Goal: Task Accomplishment & Management: Manage account settings

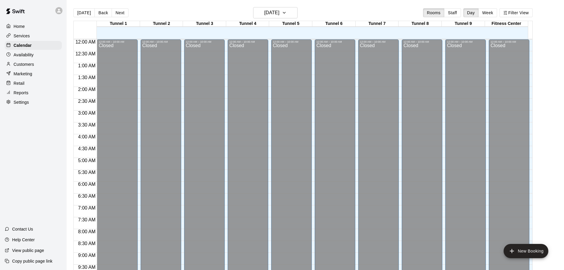
scroll to position [313, 0]
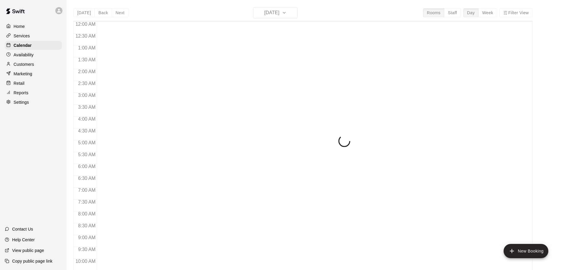
scroll to position [313, 0]
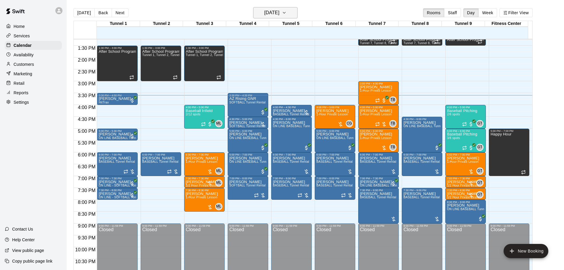
click at [272, 14] on h6 "[DATE]" at bounding box center [271, 13] width 15 height 8
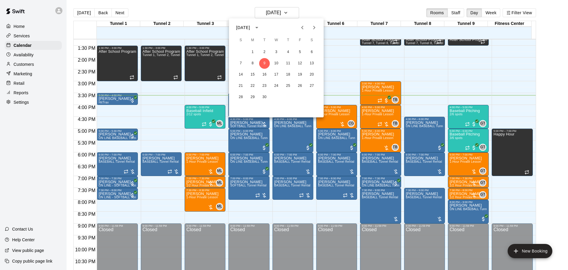
click at [317, 25] on icon "Next month" at bounding box center [314, 27] width 7 height 7
click at [239, 83] on button "16" at bounding box center [240, 85] width 11 height 11
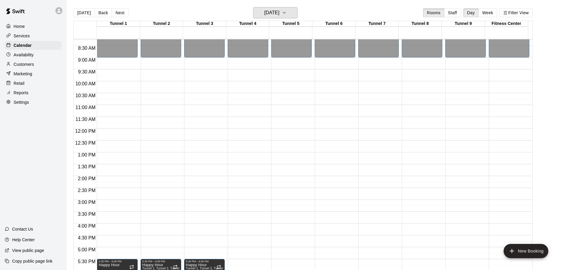
scroll to position [254, 0]
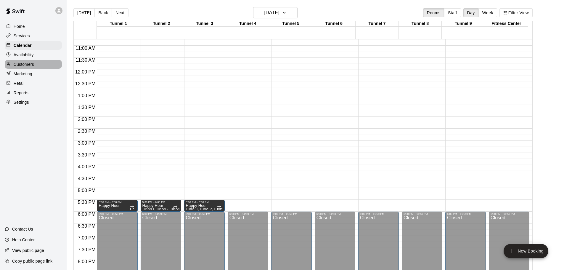
click at [38, 66] on div "Customers" at bounding box center [33, 64] width 57 height 9
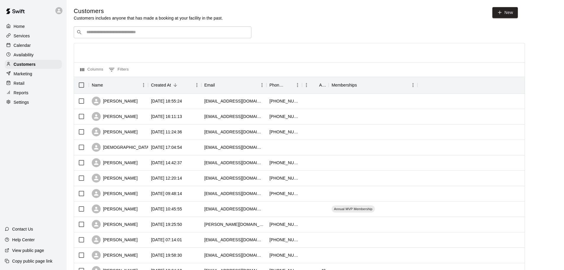
click at [145, 29] on div "​ ​" at bounding box center [162, 32] width 177 height 12
paste input "********"
type input "********"
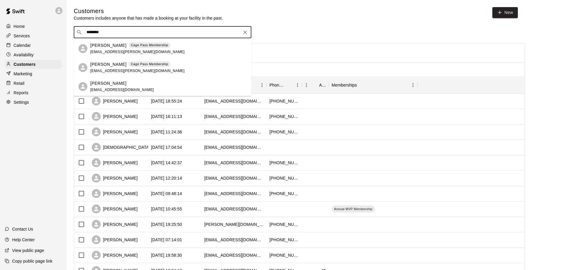
click at [114, 49] on div "Brianna Meredith Cage Pass Membership brianna.d.meredith@gmail.com" at bounding box center [137, 48] width 94 height 13
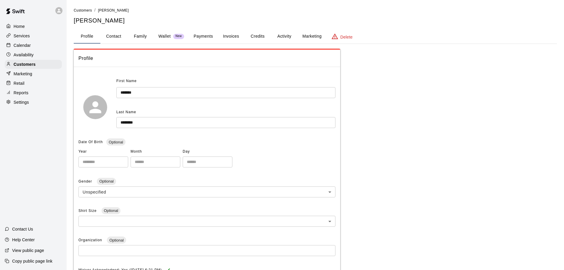
click at [200, 40] on button "Payments" at bounding box center [203, 36] width 29 height 14
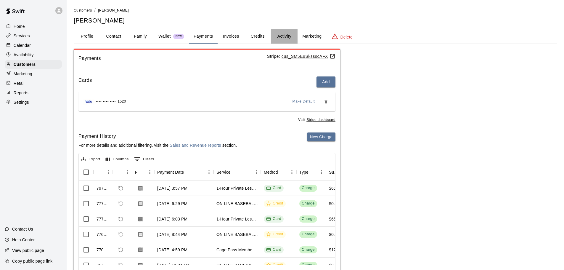
click at [282, 34] on button "Activity" at bounding box center [284, 36] width 27 height 14
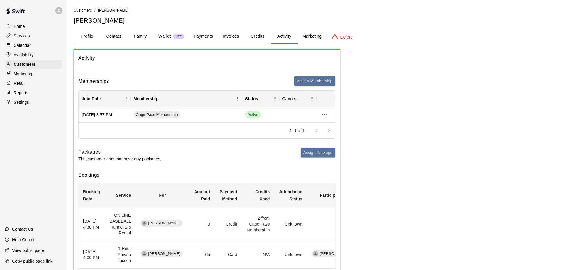
click at [31, 43] on div "Calendar" at bounding box center [33, 45] width 57 height 9
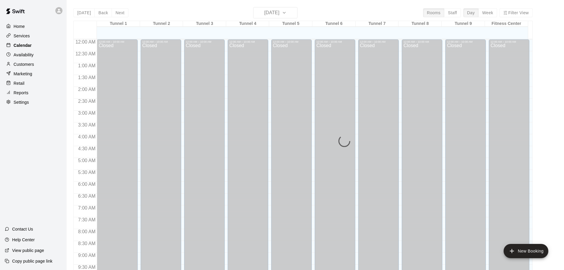
scroll to position [313, 0]
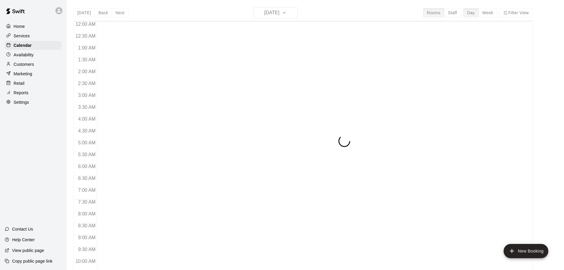
scroll to position [313, 0]
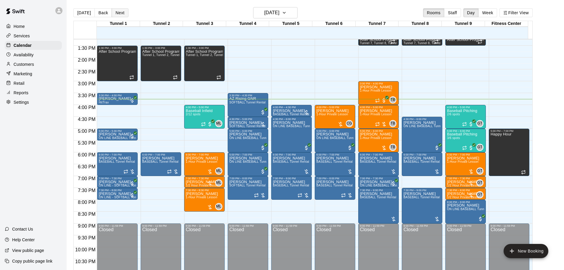
click at [114, 13] on button "Next" at bounding box center [120, 12] width 17 height 9
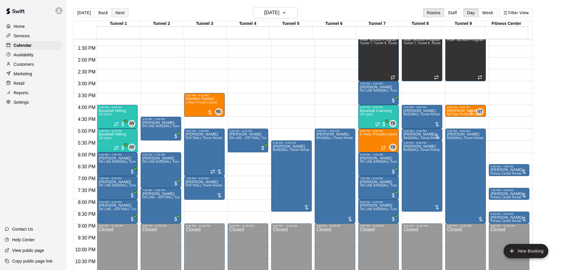
click at [120, 16] on button "Next" at bounding box center [120, 12] width 17 height 9
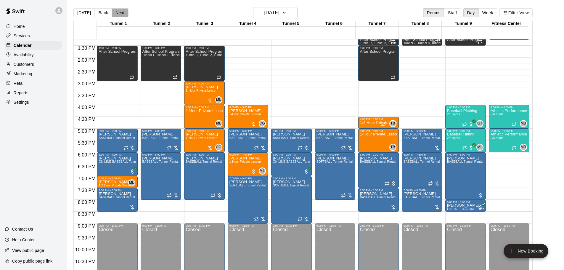
click at [120, 16] on button "Next" at bounding box center [120, 12] width 17 height 9
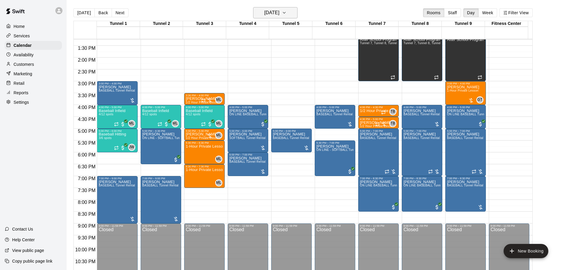
click at [268, 16] on h6 "Friday Sep 12" at bounding box center [271, 13] width 15 height 8
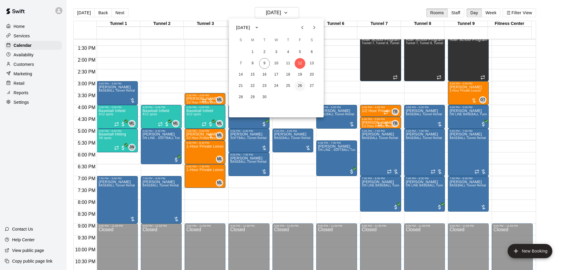
click at [300, 85] on button "26" at bounding box center [300, 85] width 11 height 11
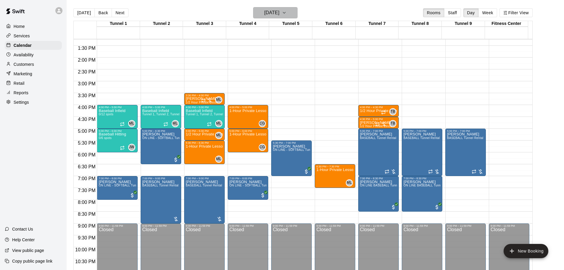
click at [277, 13] on h6 "Friday Sep 26" at bounding box center [271, 13] width 15 height 8
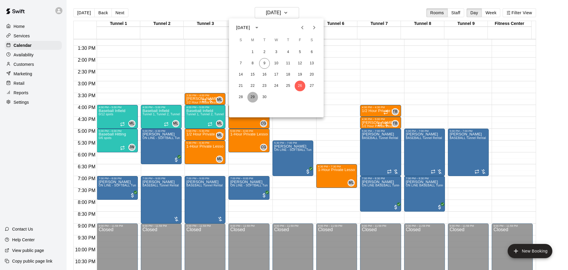
click at [253, 99] on button "29" at bounding box center [252, 97] width 11 height 11
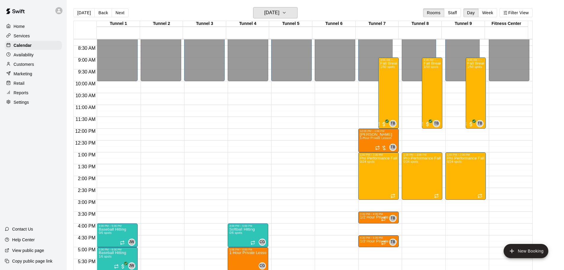
scroll to position [225, 0]
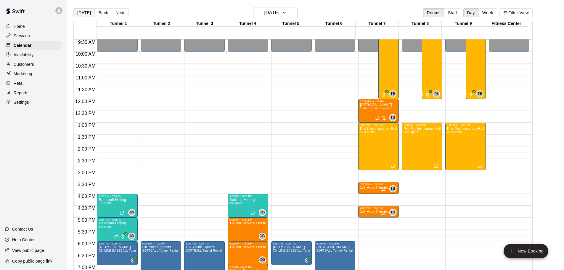
click at [79, 14] on button "[DATE]" at bounding box center [83, 12] width 21 height 9
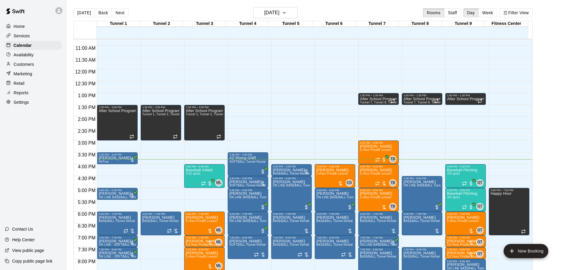
scroll to position [284, 0]
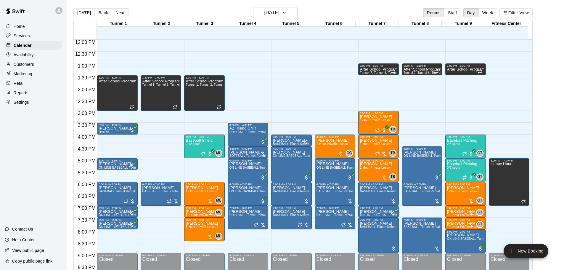
click at [41, 64] on div "Customers" at bounding box center [33, 64] width 57 height 9
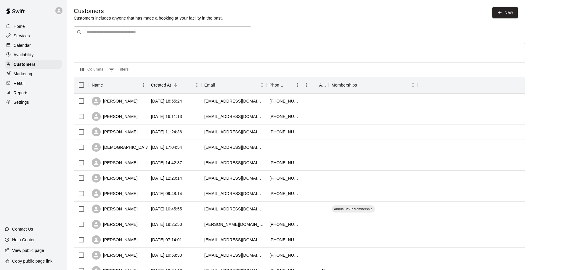
click at [168, 38] on div "​ ​" at bounding box center [162, 32] width 177 height 12
paste input "********"
type input "********"
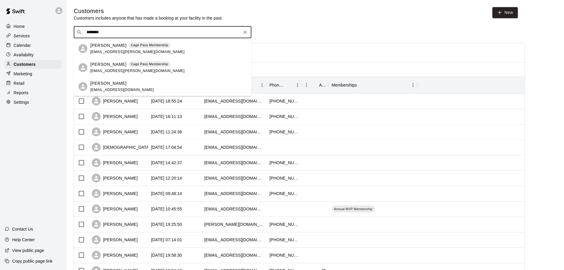
click at [159, 45] on p "Cage Pass Membership" at bounding box center [149, 45] width 37 height 5
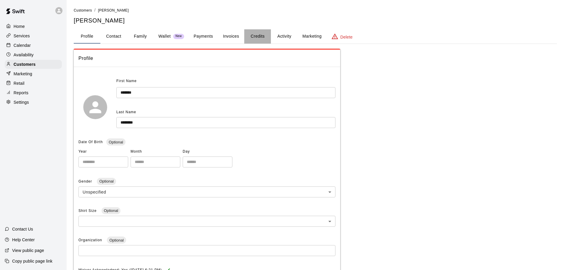
click at [262, 38] on button "Credits" at bounding box center [257, 36] width 27 height 14
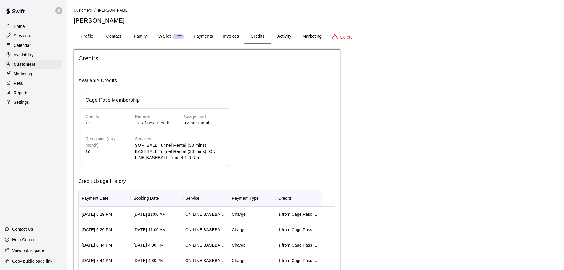
click at [234, 39] on button "Invoices" at bounding box center [230, 36] width 27 height 14
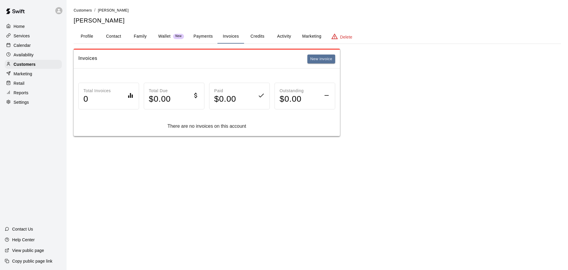
click at [253, 38] on button "Credits" at bounding box center [257, 36] width 27 height 14
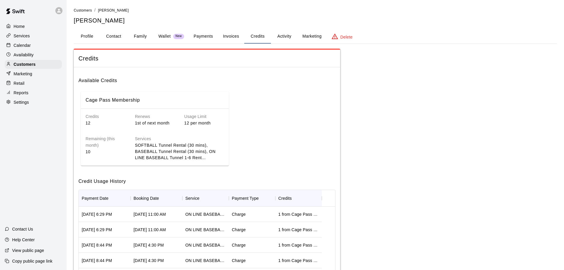
click at [280, 38] on button "Activity" at bounding box center [284, 36] width 27 height 14
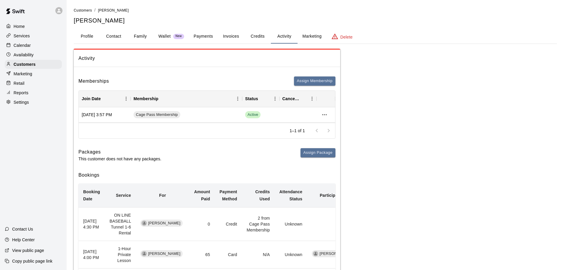
click at [41, 44] on div "Calendar" at bounding box center [33, 45] width 57 height 9
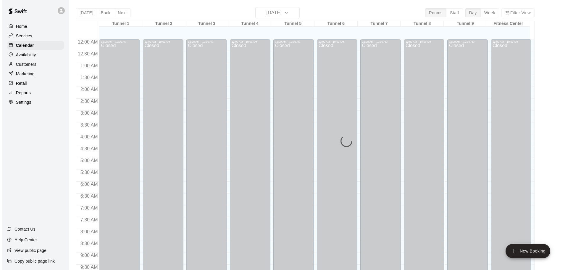
scroll to position [313, 0]
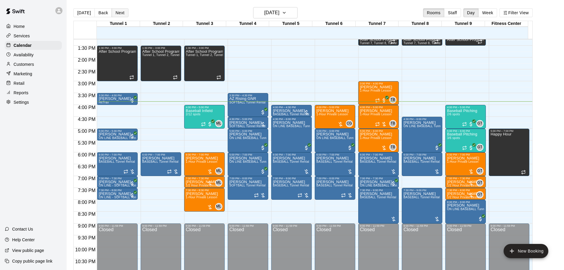
click at [121, 12] on button "Next" at bounding box center [120, 12] width 17 height 9
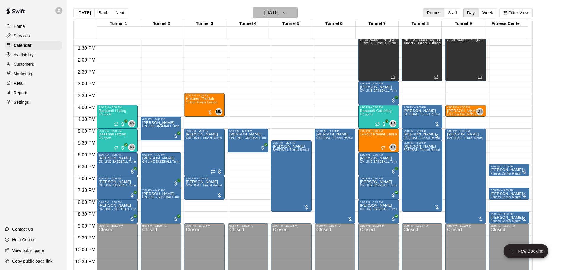
click at [267, 9] on h6 "[DATE]" at bounding box center [271, 13] width 15 height 8
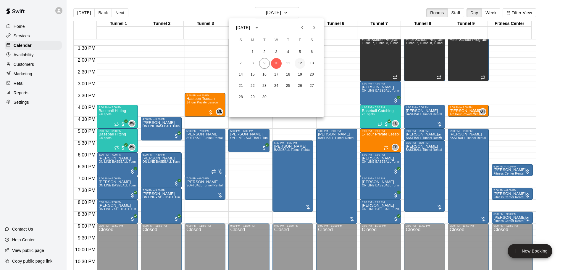
click at [298, 64] on button "12" at bounding box center [300, 63] width 11 height 11
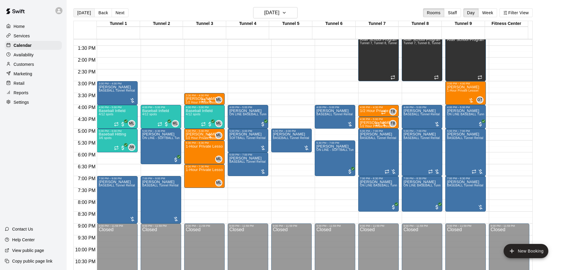
click at [80, 12] on button "[DATE]" at bounding box center [83, 12] width 21 height 9
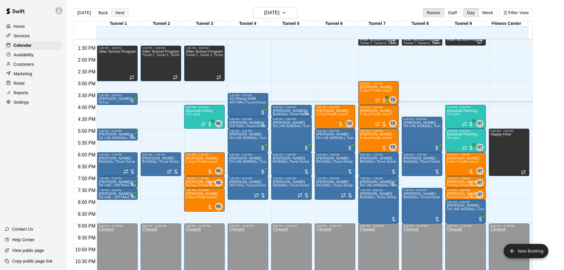
click at [117, 12] on button "Next" at bounding box center [120, 12] width 17 height 9
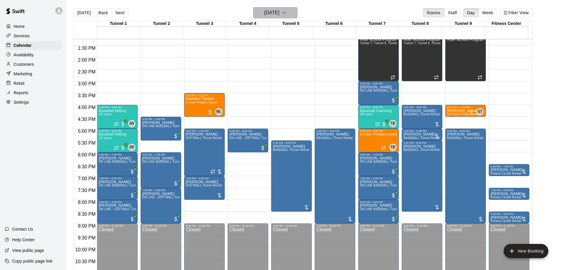
click at [279, 11] on h6 "[DATE]" at bounding box center [271, 13] width 15 height 8
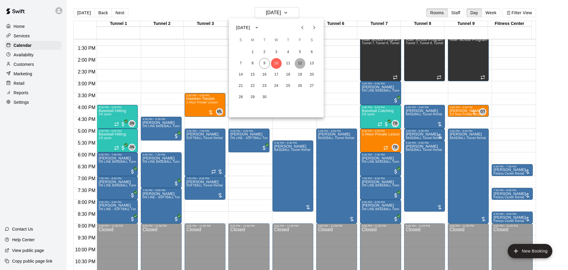
click at [298, 61] on button "12" at bounding box center [300, 63] width 11 height 11
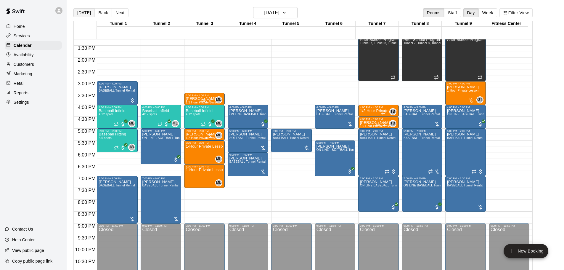
click at [80, 12] on button "[DATE]" at bounding box center [83, 12] width 21 height 9
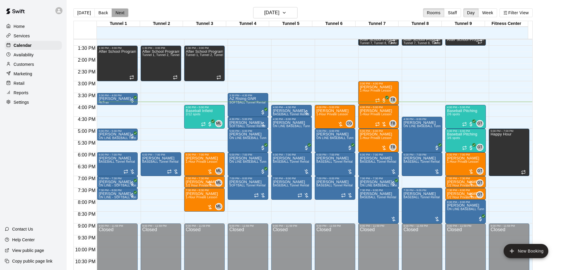
click at [116, 12] on button "Next" at bounding box center [120, 12] width 17 height 9
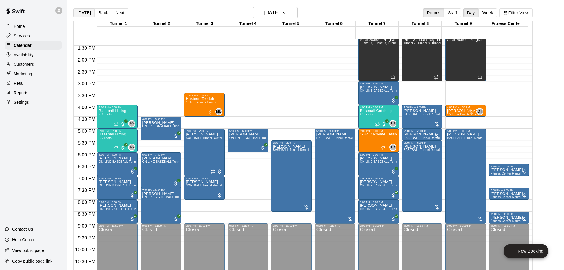
click at [85, 9] on button "[DATE]" at bounding box center [83, 12] width 21 height 9
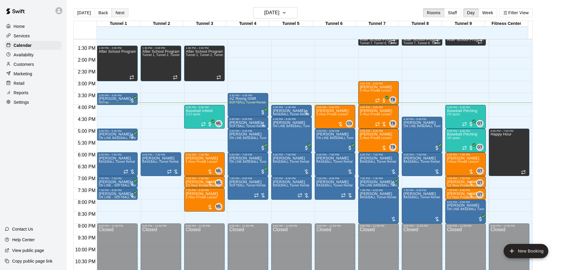
click at [120, 12] on button "Next" at bounding box center [120, 12] width 17 height 9
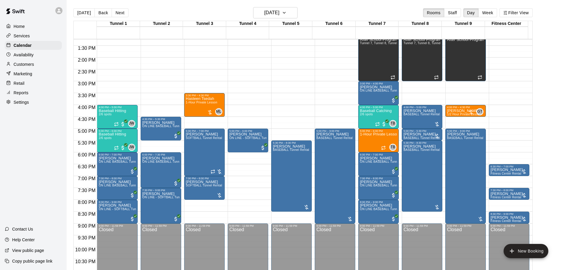
click at [98, 14] on button "Back" at bounding box center [102, 12] width 17 height 9
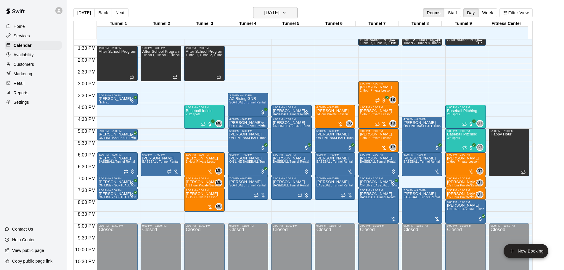
click at [262, 17] on button "[DATE]" at bounding box center [275, 12] width 44 height 11
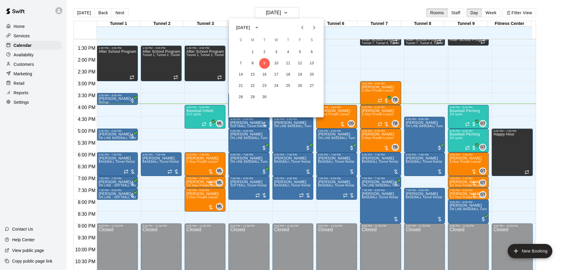
click at [243, 12] on div at bounding box center [284, 135] width 568 height 270
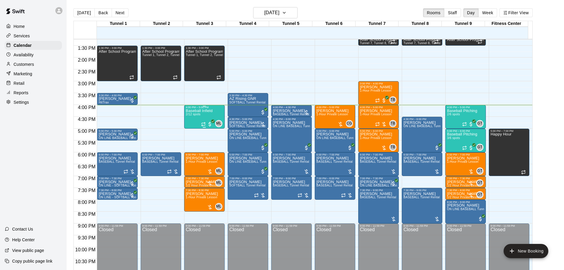
click at [201, 122] on icon "Recurring event" at bounding box center [203, 124] width 5 height 5
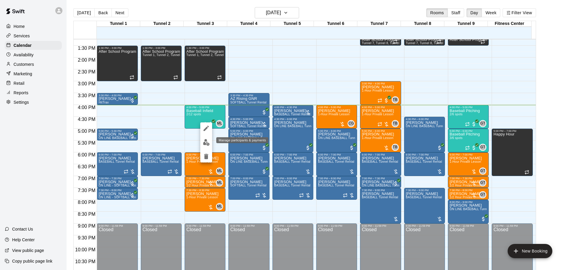
click at [204, 142] on img "edit" at bounding box center [206, 142] width 7 height 7
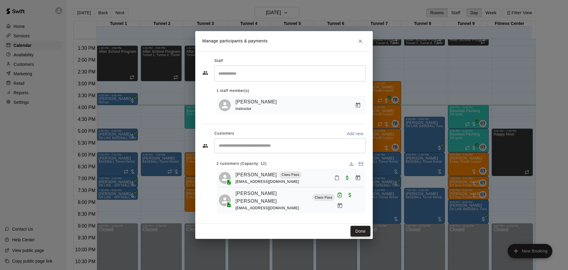
click at [357, 228] on button "Done" at bounding box center [361, 230] width 20 height 11
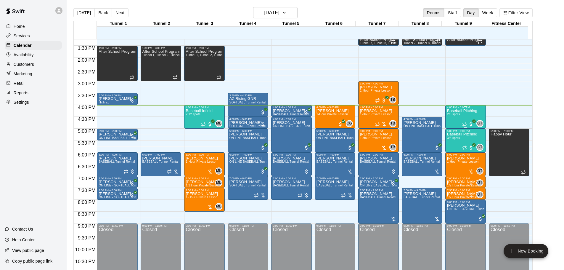
click at [451, 111] on p "Baseball Pitching" at bounding box center [462, 111] width 30 height 0
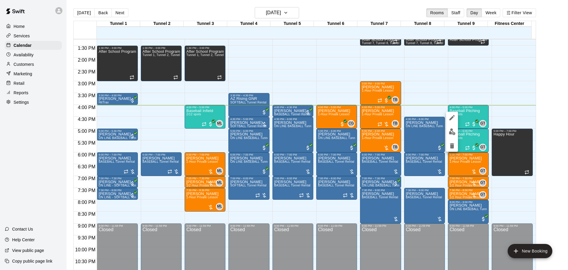
click at [452, 132] on img "edit" at bounding box center [452, 131] width 7 height 7
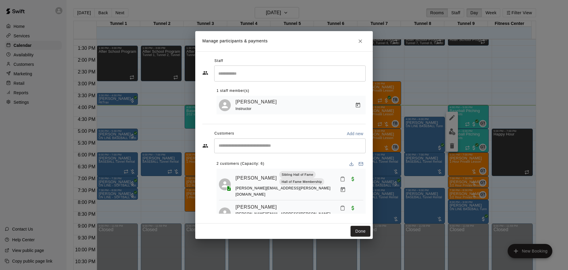
click at [340, 176] on icon "Mark attendance" at bounding box center [342, 178] width 5 height 5
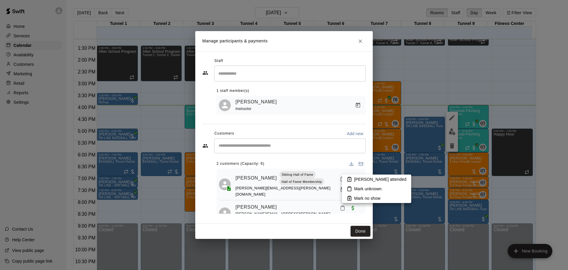
click at [358, 176] on p "Mark attended" at bounding box center [380, 179] width 52 height 6
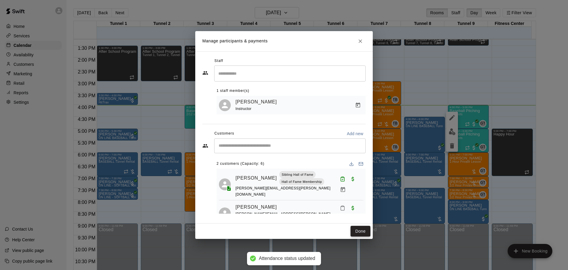
click at [359, 229] on button "Done" at bounding box center [361, 230] width 20 height 11
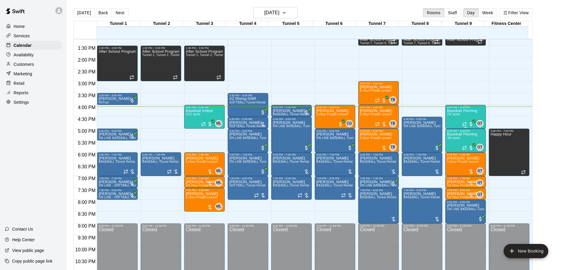
click at [468, 117] on div "Baseball Pitching 2/6 spots" at bounding box center [462, 244] width 30 height 270
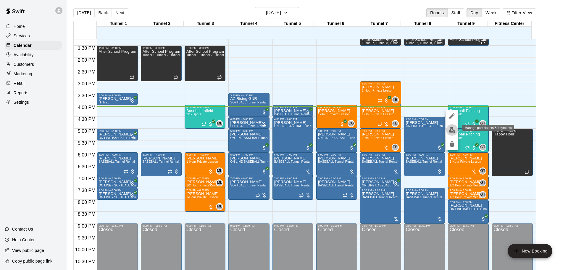
click at [452, 127] on img "edit" at bounding box center [452, 129] width 7 height 7
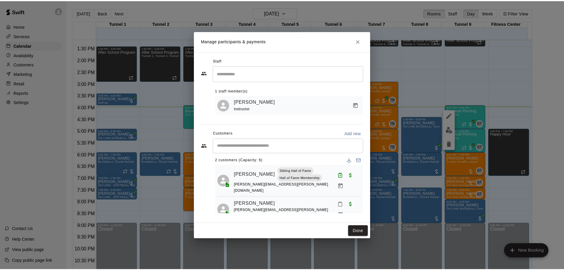
scroll to position [4, 0]
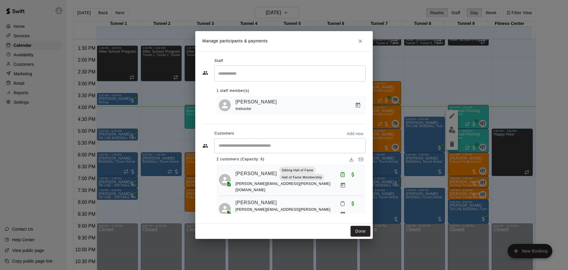
click at [340, 202] on icon "Mark attendance" at bounding box center [342, 203] width 5 height 5
click at [342, 201] on icon at bounding box center [341, 203] width 5 height 5
click at [364, 230] on button "Done" at bounding box center [361, 230] width 20 height 11
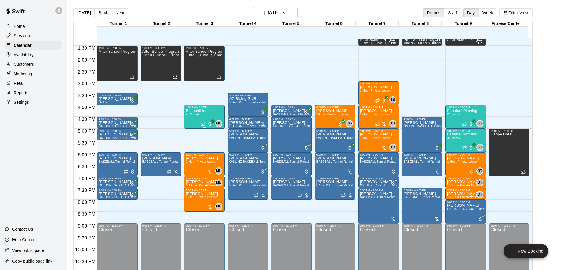
click at [196, 114] on span "2/12 spots" at bounding box center [193, 113] width 14 height 3
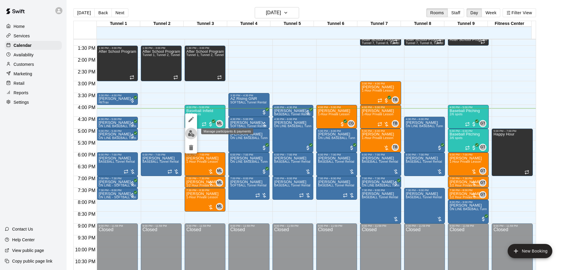
click at [193, 133] on img "edit" at bounding box center [191, 133] width 7 height 7
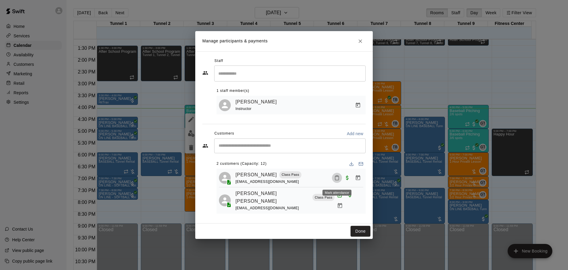
click at [337, 183] on button "Mark attendance" at bounding box center [337, 177] width 10 height 10
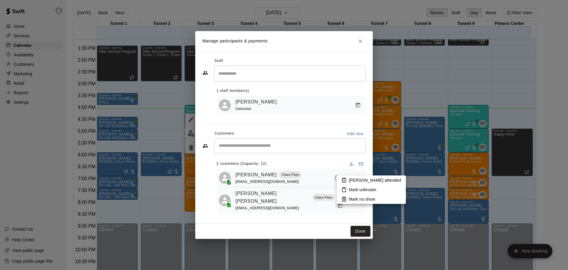
click at [359, 180] on p "Mark attended" at bounding box center [375, 180] width 52 height 6
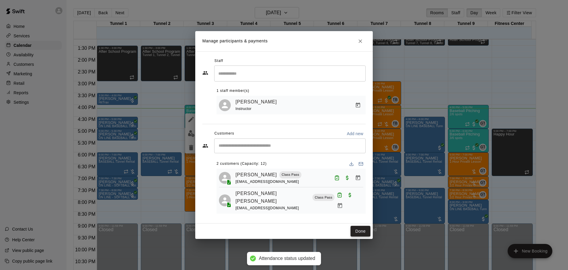
click at [361, 230] on button "Done" at bounding box center [361, 230] width 20 height 11
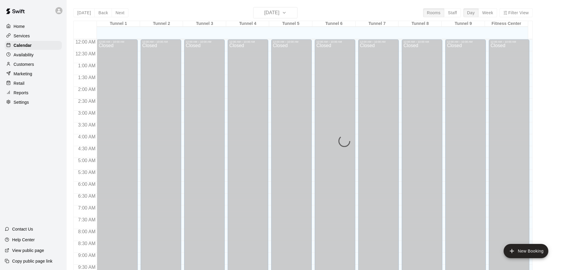
scroll to position [313, 0]
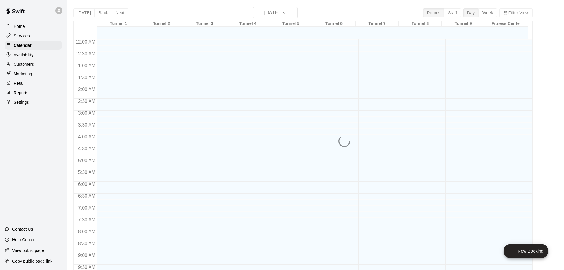
scroll to position [313, 0]
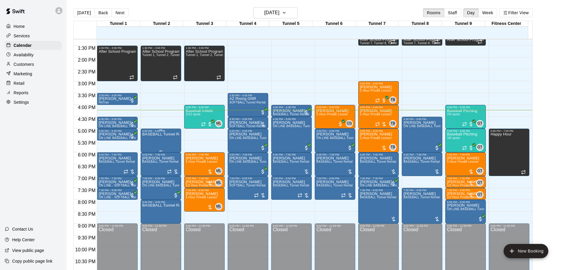
click at [170, 138] on div "BASEBALL Tunnel Rental" at bounding box center [160, 267] width 37 height 270
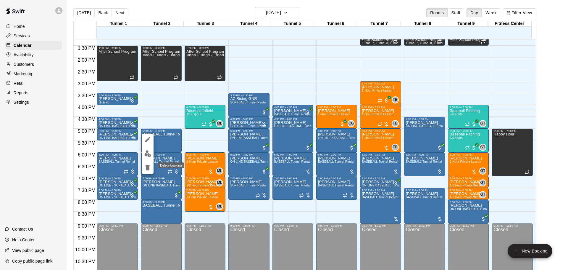
click at [150, 169] on icon "delete" at bounding box center [147, 167] width 7 height 7
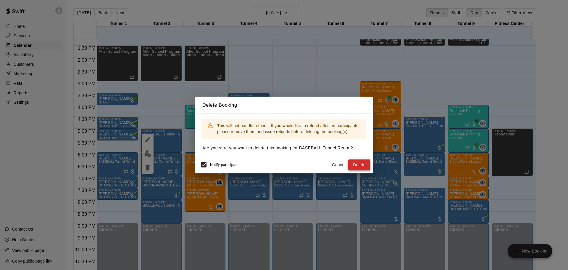
click at [362, 162] on button "Delete" at bounding box center [359, 164] width 22 height 11
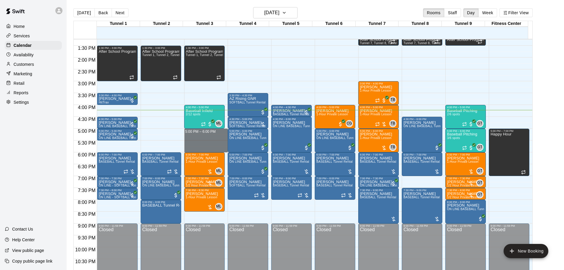
drag, startPoint x: 201, startPoint y: 132, endPoint x: 200, endPoint y: 148, distance: 15.7
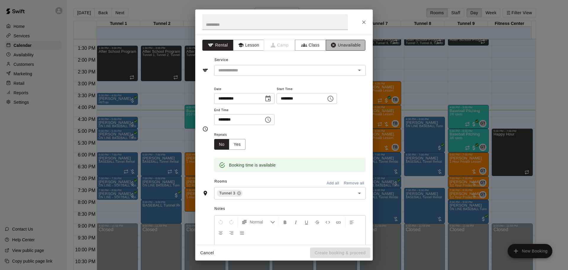
click at [333, 45] on button "Unavailable" at bounding box center [346, 45] width 40 height 11
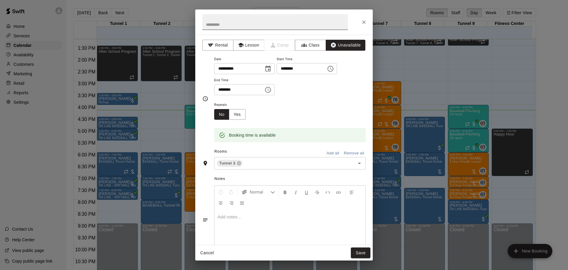
click at [247, 28] on input "text" at bounding box center [275, 22] width 146 height 16
type input "****"
click at [358, 253] on button "Save" at bounding box center [361, 252] width 20 height 11
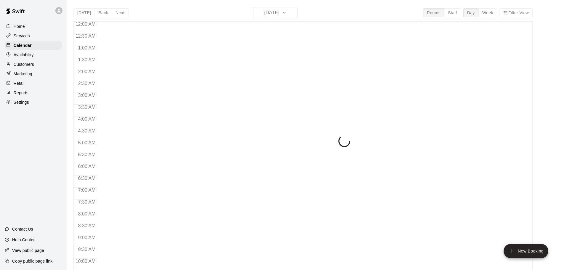
scroll to position [313, 0]
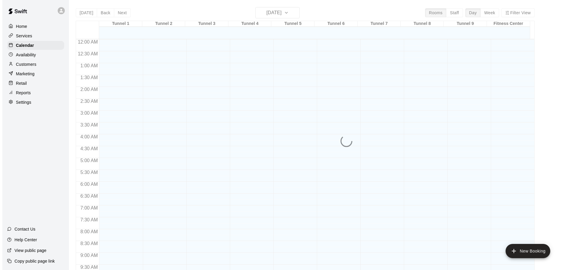
scroll to position [313, 0]
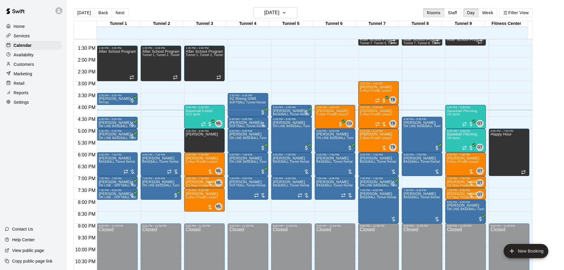
click at [58, 9] on icon at bounding box center [59, 11] width 4 height 4
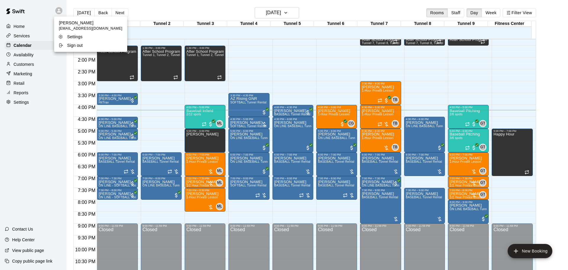
click at [93, 44] on div "Sign out" at bounding box center [77, 45] width 38 height 6
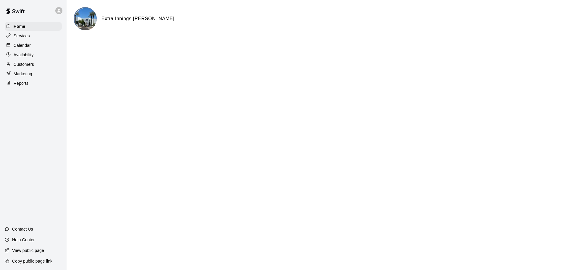
click at [28, 47] on p "Calendar" at bounding box center [22, 45] width 17 height 6
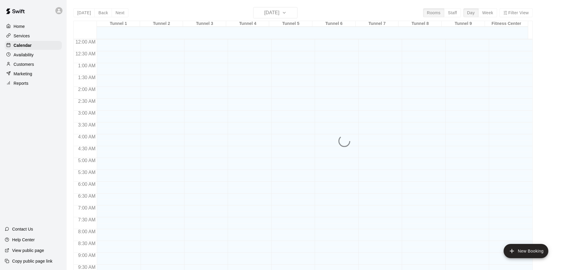
scroll to position [313, 0]
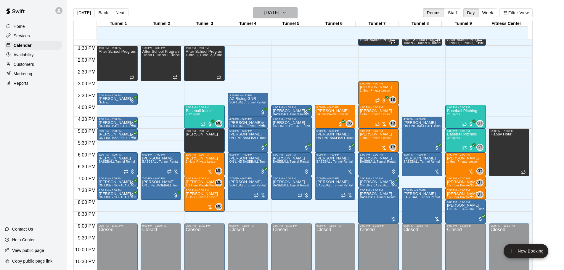
click at [276, 15] on h6 "[DATE]" at bounding box center [271, 13] width 15 height 8
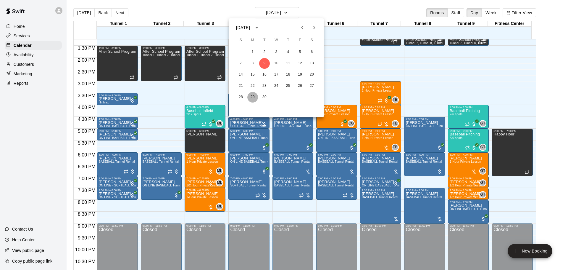
click at [251, 96] on button "29" at bounding box center [252, 97] width 11 height 11
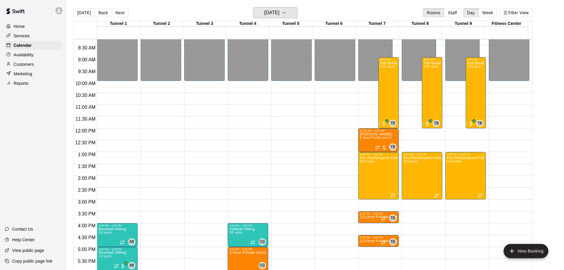
scroll to position [195, 0]
click at [553, 173] on main "Today Back Next Monday Sep 29 Rooms Staff Day Week Filter View Tunnel 1 29 Mon …" at bounding box center [315, 142] width 492 height 270
click at [85, 13] on button "[DATE]" at bounding box center [83, 12] width 21 height 9
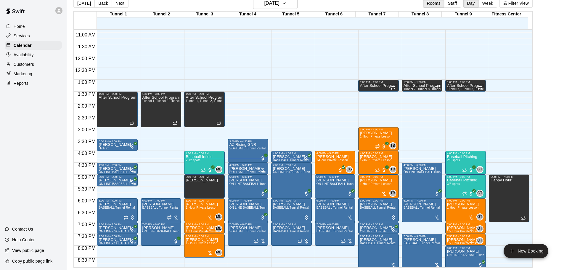
scroll to position [332, 0]
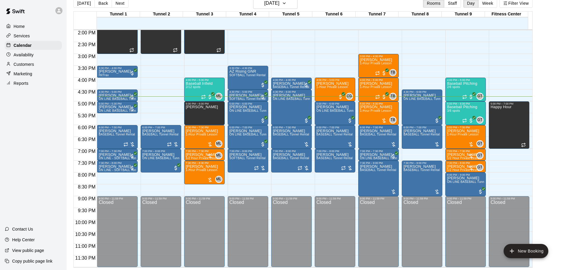
click at [30, 166] on div "Home Services Calendar Availability Customers Marketing Reports Contact Us Help…" at bounding box center [33, 135] width 67 height 270
click at [57, 118] on div "Home Services Calendar Availability Customers Marketing Reports Contact Us Help…" at bounding box center [33, 135] width 67 height 270
click at [384, 108] on div "Taylor Moore 1-Hour Private Lesson" at bounding box center [376, 240] width 32 height 270
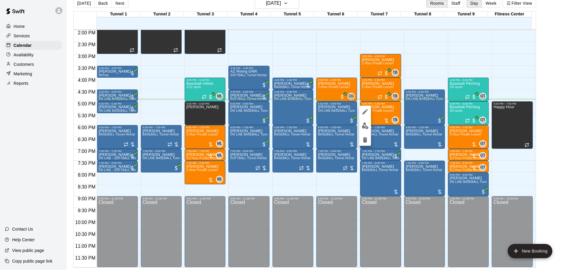
click at [369, 123] on button "edit" at bounding box center [365, 126] width 12 height 12
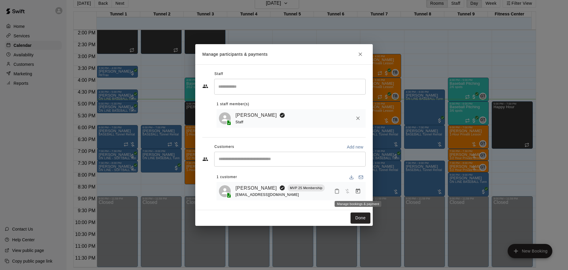
click at [359, 189] on icon "Manage bookings & payment" at bounding box center [358, 190] width 4 height 5
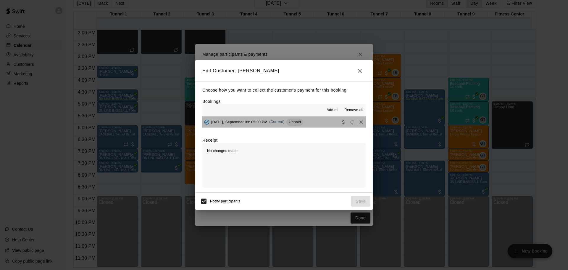
click at [303, 117] on button "Tuesday, September 09: 05:00 PM (Current) Unpaid" at bounding box center [283, 121] width 163 height 11
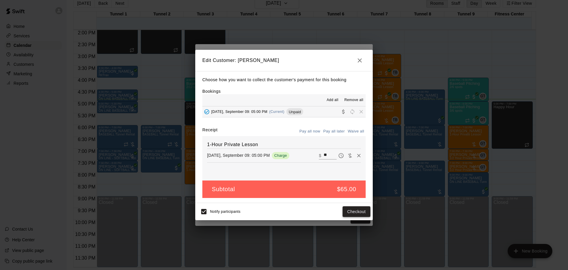
click at [346, 211] on button "Checkout" at bounding box center [357, 211] width 28 height 11
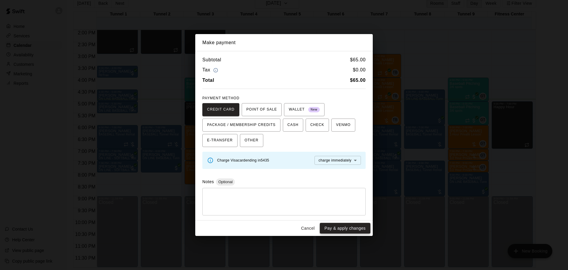
click at [364, 225] on button "Pay & apply changes" at bounding box center [345, 227] width 51 height 11
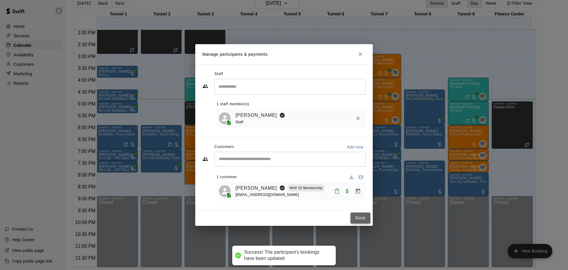
click at [361, 221] on button "Done" at bounding box center [361, 217] width 20 height 11
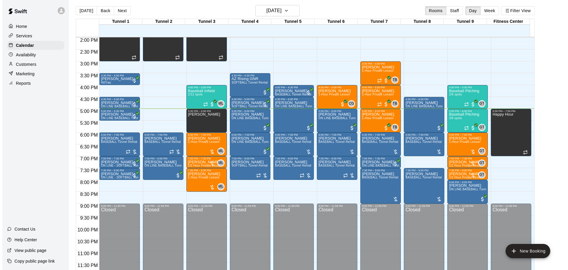
scroll to position [0, 0]
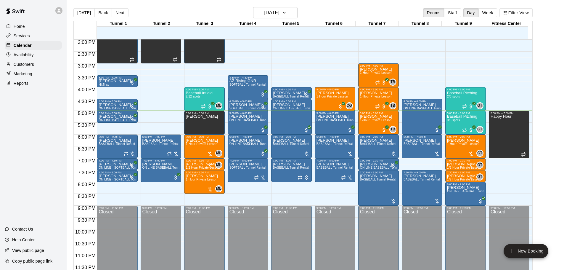
click at [31, 62] on div "Customers" at bounding box center [33, 64] width 57 height 9
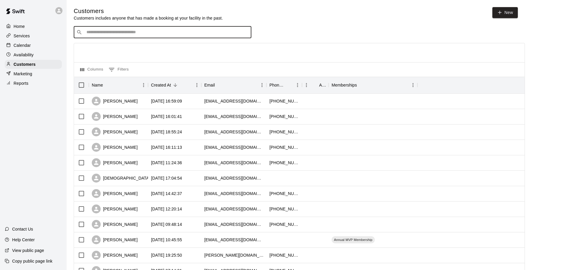
click at [111, 35] on input "Search customers by name or email" at bounding box center [167, 32] width 164 height 6
click at [87, 44] on div at bounding box center [299, 52] width 450 height 19
click at [121, 29] on div "​ ​" at bounding box center [162, 32] width 177 height 12
type input "****"
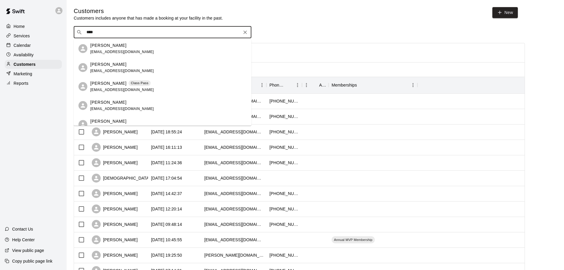
drag, startPoint x: 116, startPoint y: 79, endPoint x: 117, endPoint y: 75, distance: 3.9
click at [117, 78] on div "Haley Wiencek Class Pass ahwiencek@gmail.com" at bounding box center [162, 86] width 177 height 19
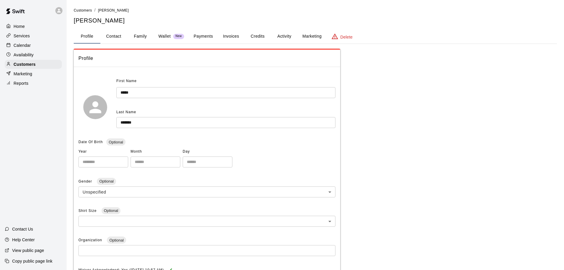
click at [206, 38] on button "Payments" at bounding box center [203, 36] width 29 height 14
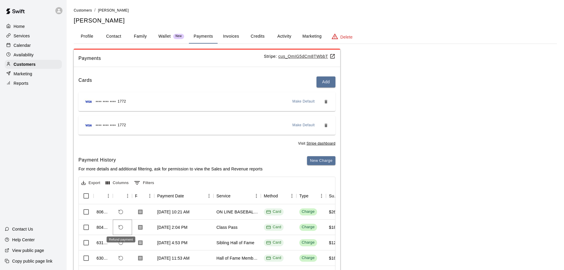
click at [120, 226] on icon "Refund payment" at bounding box center [120, 226] width 5 height 5
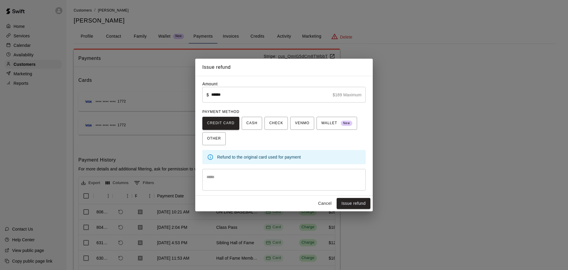
click at [323, 203] on button "Cancel" at bounding box center [324, 203] width 19 height 11
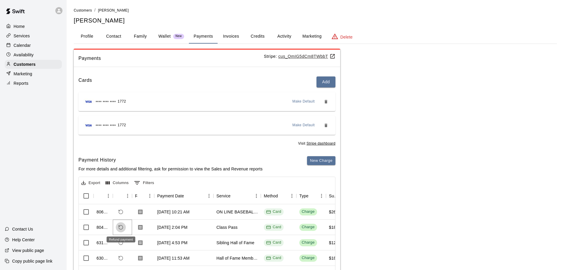
click at [119, 227] on icon "Refund payment" at bounding box center [121, 227] width 4 height 4
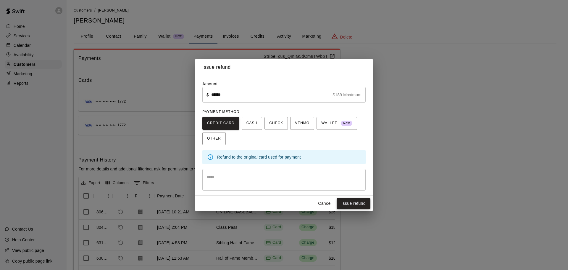
click at [356, 201] on button "Issue refund" at bounding box center [354, 203] width 34 height 11
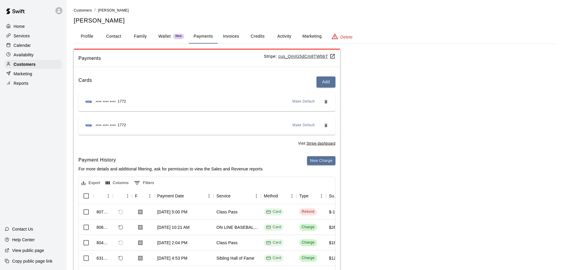
click at [286, 33] on button "Activity" at bounding box center [284, 36] width 27 height 14
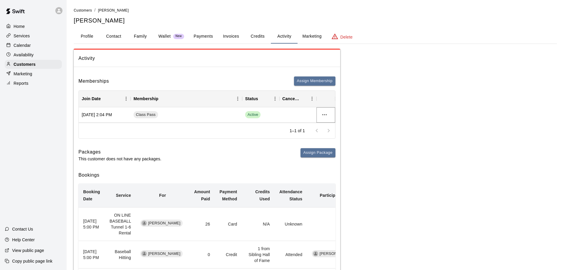
click at [321, 115] on icon "more actions" at bounding box center [324, 114] width 7 height 7
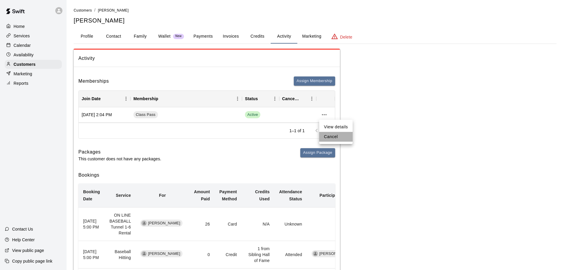
click at [329, 134] on li "Cancel" at bounding box center [335, 137] width 33 height 10
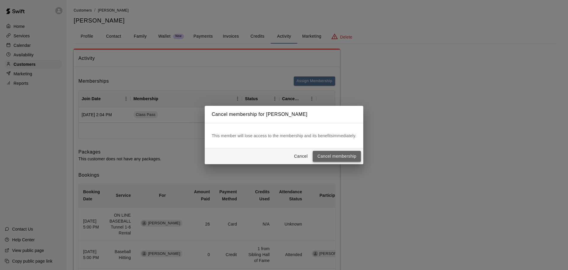
click at [334, 154] on button "Cancel membership" at bounding box center [337, 156] width 48 height 11
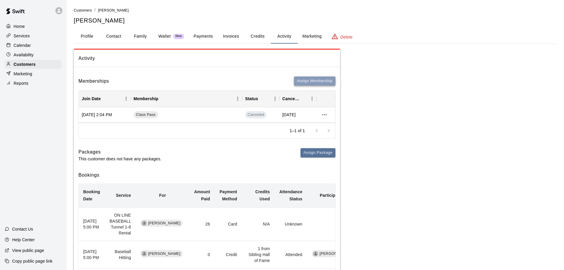
click at [306, 78] on button "Assign Membership" at bounding box center [314, 80] width 41 height 9
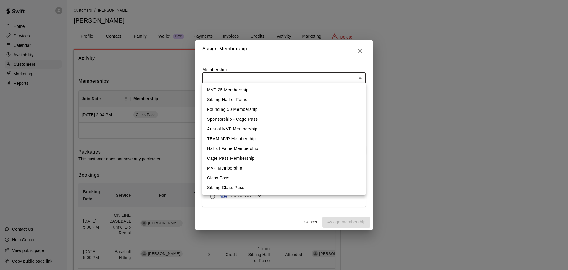
click at [254, 158] on li "Cage Pass Membership" at bounding box center [283, 158] width 163 height 10
type input "**********"
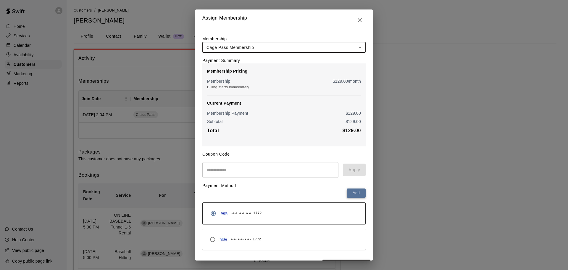
scroll to position [16, 0]
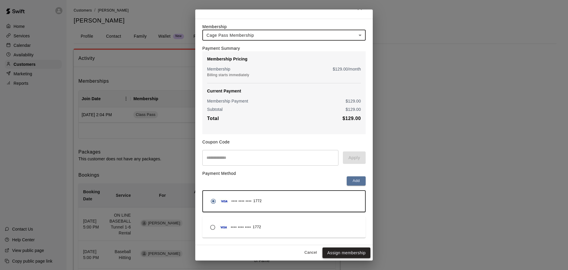
click at [345, 251] on button "Assign membership" at bounding box center [346, 252] width 48 height 11
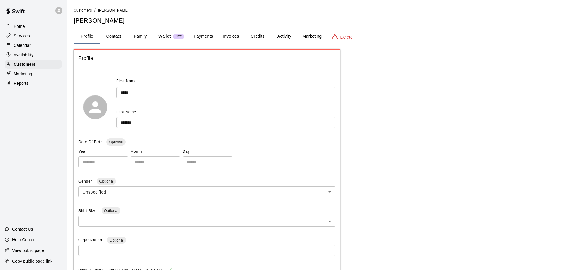
click at [205, 34] on button "Payments" at bounding box center [203, 36] width 29 height 14
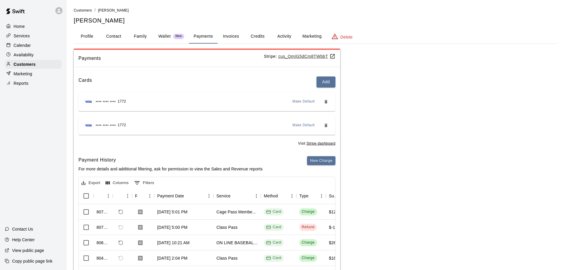
scroll to position [30, 0]
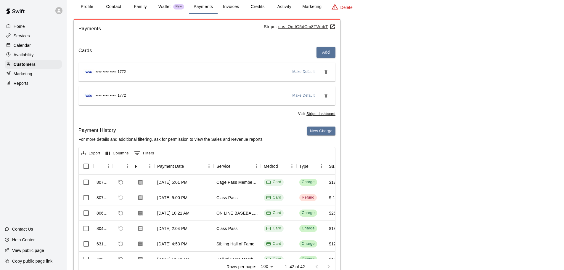
click at [36, 47] on div "Calendar" at bounding box center [33, 45] width 57 height 9
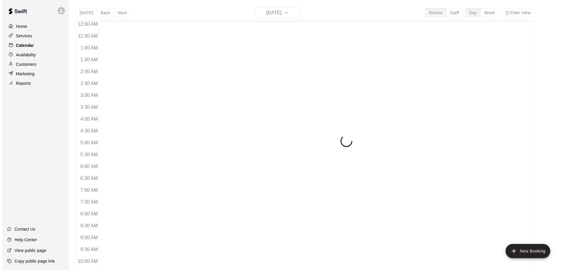
scroll to position [313, 0]
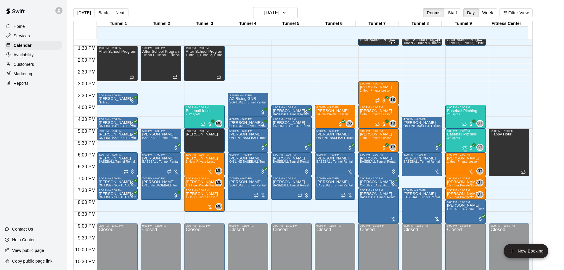
click at [458, 141] on div "Baseball Pitching 3/6 spots" at bounding box center [462, 267] width 30 height 270
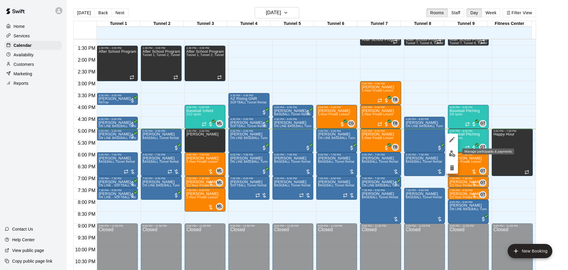
click at [450, 152] on img "edit" at bounding box center [452, 153] width 7 height 7
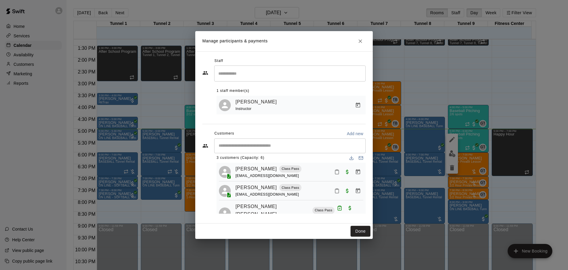
scroll to position [0, 0]
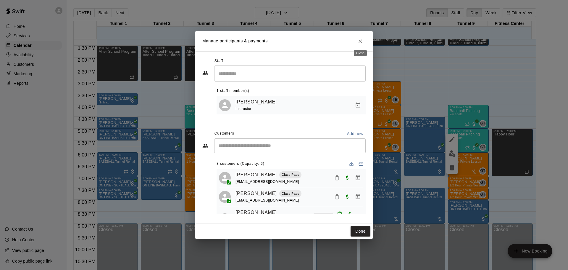
click at [357, 41] on icon "Close" at bounding box center [360, 41] width 6 height 6
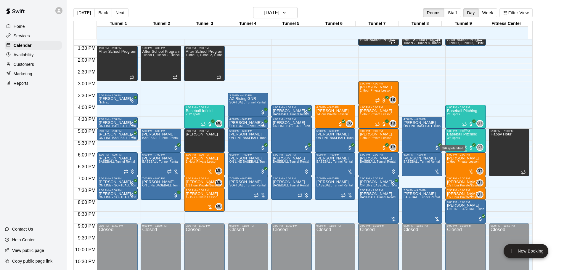
click at [456, 137] on span "3/6 spots" at bounding box center [453, 137] width 13 height 3
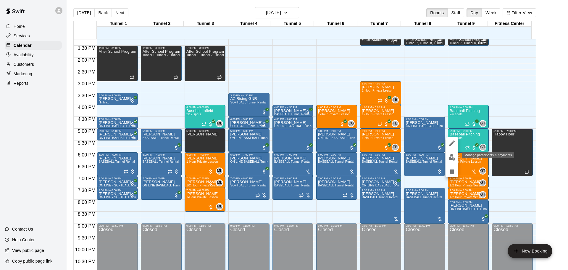
click at [451, 156] on img "edit" at bounding box center [452, 157] width 7 height 7
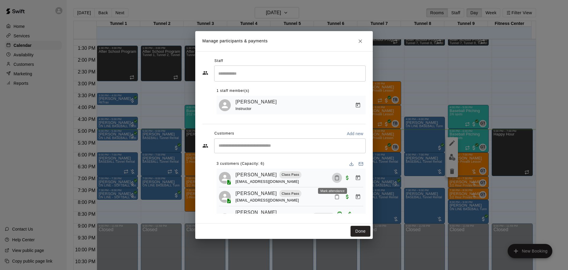
click at [336, 176] on rect "Mark attendance" at bounding box center [337, 175] width 2 height 1
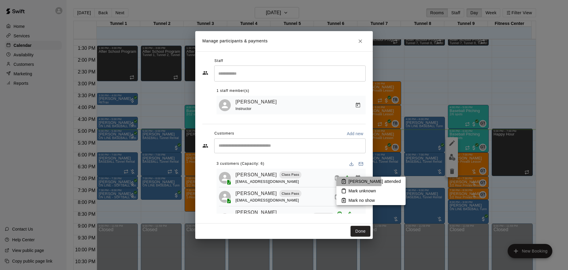
click at [354, 182] on p "Mark attended" at bounding box center [374, 181] width 52 height 6
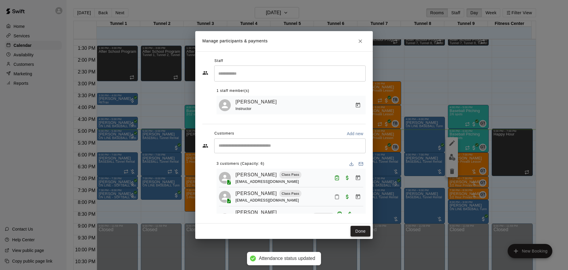
click at [357, 229] on button "Done" at bounding box center [361, 230] width 20 height 11
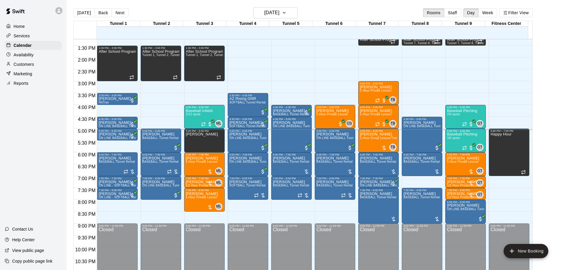
click at [557, 119] on main "[DATE] Back [DATE][DATE] Rooms Staff Day Week Filter View Tunnel 1 09 [GEOGRAPH…" at bounding box center [315, 142] width 492 height 270
click at [328, 139] on span "ON LINE BASEBALL Tunnel 1-6 Rental" at bounding box center [343, 137] width 55 height 3
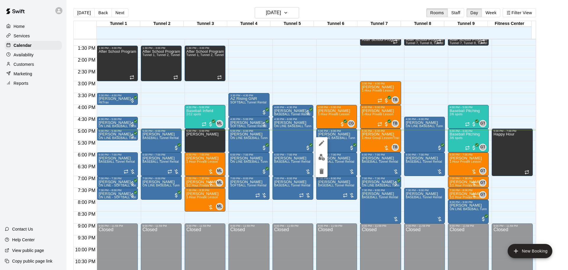
click at [323, 159] on img "edit" at bounding box center [321, 157] width 7 height 7
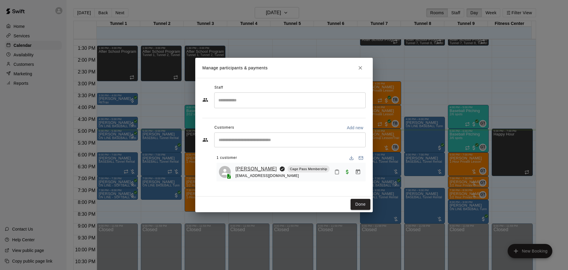
click at [260, 170] on link "Bodhi Wiencek" at bounding box center [255, 169] width 41 height 8
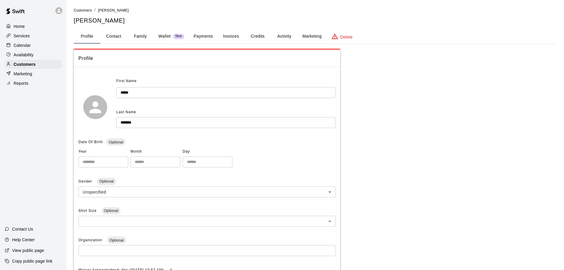
click at [199, 37] on button "Payments" at bounding box center [203, 36] width 29 height 14
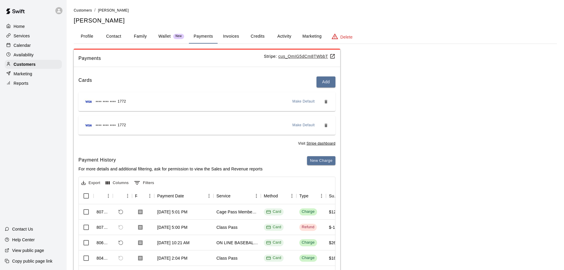
click at [52, 47] on div "Calendar" at bounding box center [33, 45] width 57 height 9
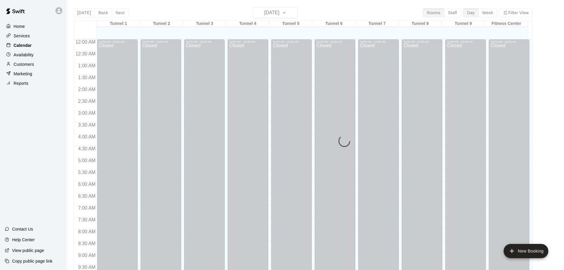
scroll to position [313, 0]
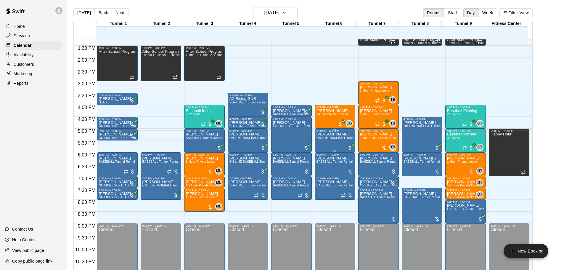
click at [330, 142] on div "Bodhi Wiencek ON LINE BASEBALL Tunnel 1-6 Rental" at bounding box center [334, 267] width 37 height 270
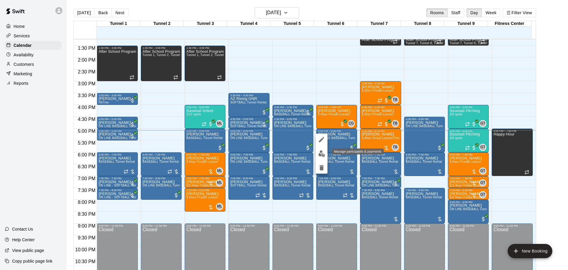
click at [326, 154] on button "edit" at bounding box center [322, 154] width 12 height 12
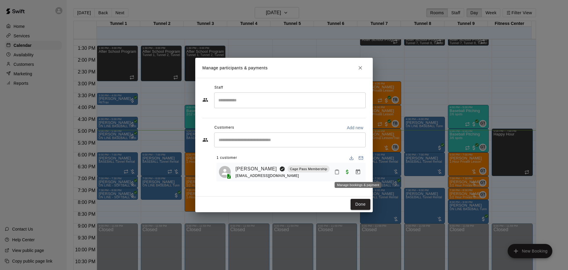
click at [357, 170] on icon "Manage bookings & payment" at bounding box center [358, 172] width 6 height 6
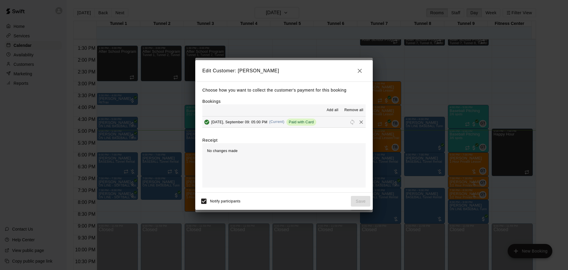
click at [347, 110] on span "Remove all" at bounding box center [353, 110] width 19 height 6
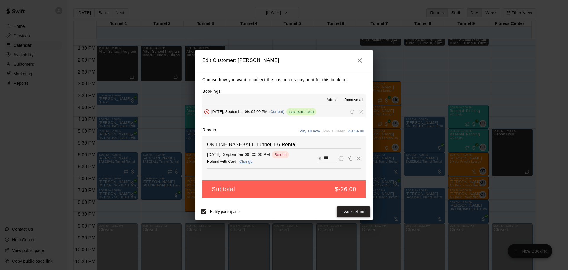
click at [363, 212] on button "Issue refund" at bounding box center [354, 211] width 34 height 11
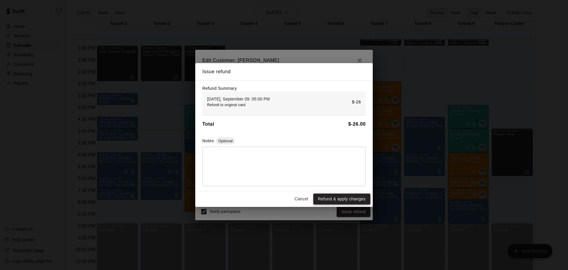
click at [351, 196] on button "Refund & apply changes" at bounding box center [341, 198] width 57 height 11
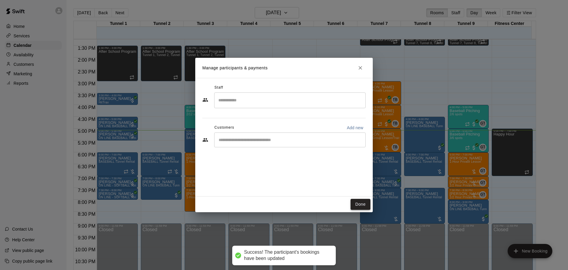
click at [365, 207] on button "Done" at bounding box center [361, 204] width 20 height 11
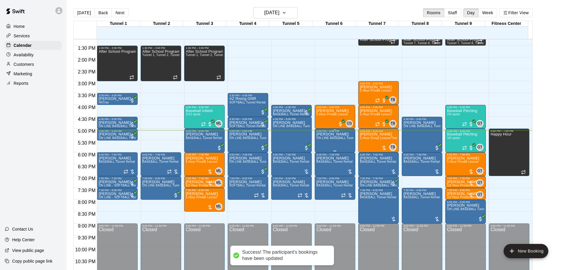
click at [336, 143] on div "Bodhi Wiencek ON LINE BASEBALL Tunnel 1-6 Rental" at bounding box center [334, 267] width 37 height 270
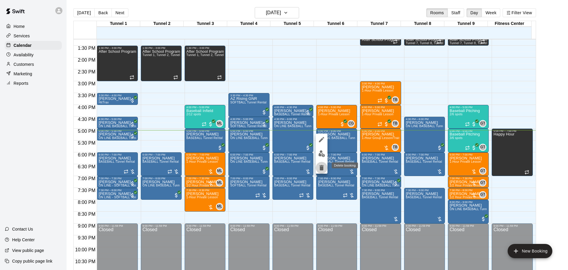
click at [323, 169] on icon "delete" at bounding box center [321, 167] width 4 height 5
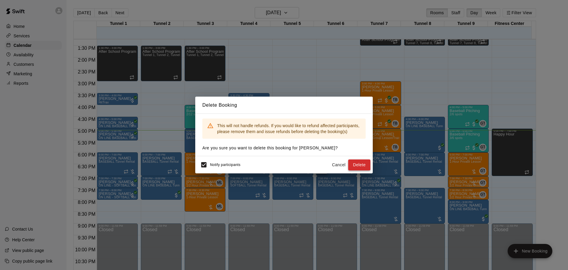
click at [367, 164] on button "Delete" at bounding box center [359, 164] width 22 height 11
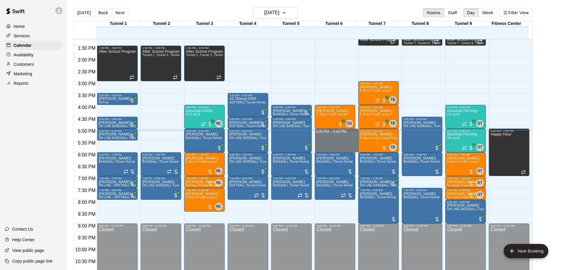
drag, startPoint x: 344, startPoint y: 131, endPoint x: 347, endPoint y: 152, distance: 21.0
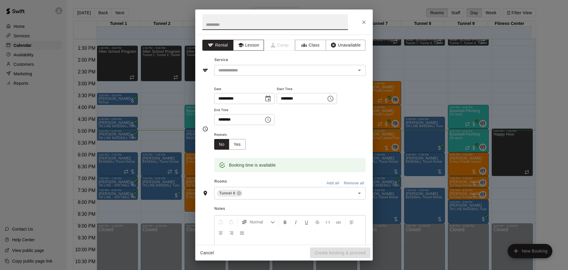
click at [253, 48] on button "Lesson" at bounding box center [248, 45] width 31 height 11
click at [220, 49] on button "Rental" at bounding box center [217, 45] width 31 height 11
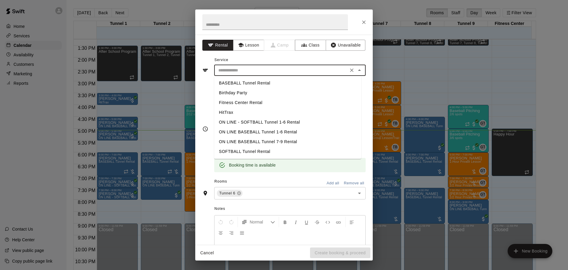
click at [234, 68] on input "text" at bounding box center [281, 70] width 130 height 7
click at [245, 81] on li "BASEBALL Tunnel Rental" at bounding box center [287, 83] width 147 height 10
type input "**********"
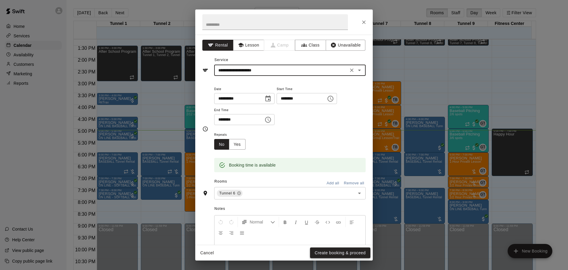
click at [322, 248] on button "Create booking & proceed" at bounding box center [340, 252] width 60 height 11
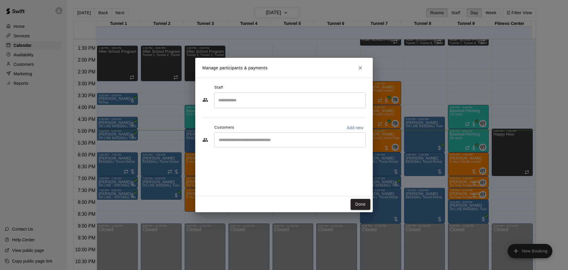
click at [264, 141] on input "Start typing to search customers..." at bounding box center [290, 140] width 146 height 6
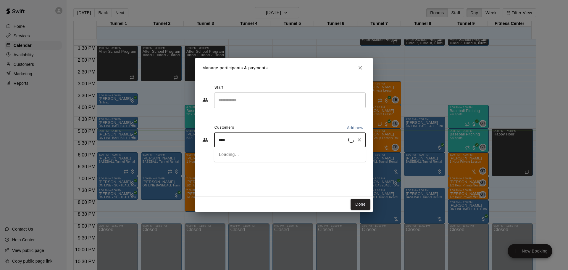
type input "*****"
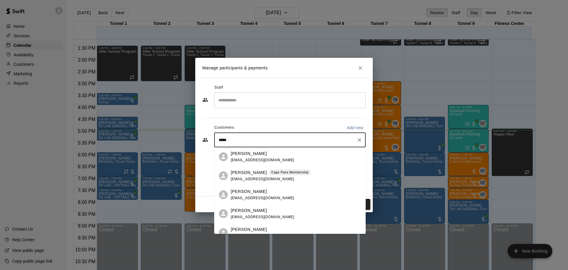
click at [303, 172] on span "Cage Pass Membership" at bounding box center [290, 172] width 42 height 5
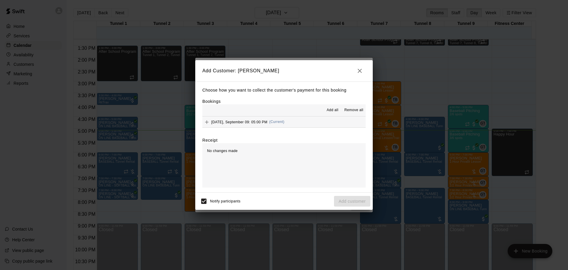
click at [334, 108] on span "Add all" at bounding box center [333, 110] width 12 height 6
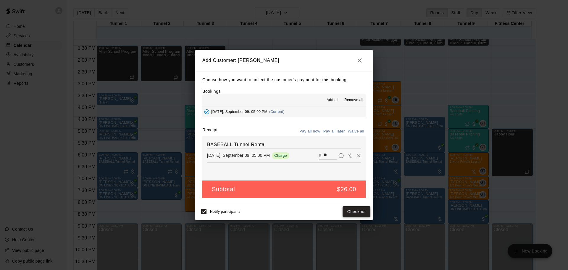
click at [360, 212] on button "Checkout" at bounding box center [357, 211] width 28 height 11
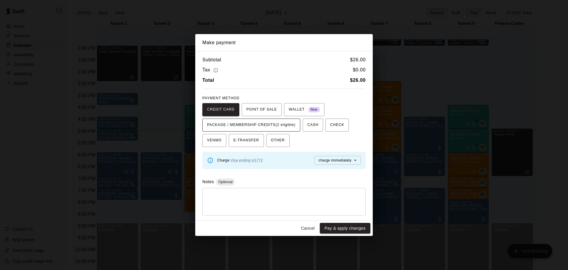
click at [270, 125] on span "PACKAGE / MEMBERSHIP CREDITS (2 eligible)" at bounding box center [251, 124] width 88 height 9
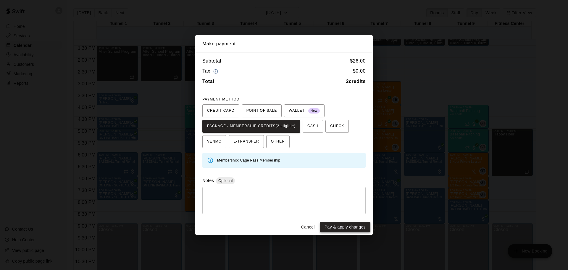
click at [346, 226] on button "Pay & apply changes" at bounding box center [345, 226] width 51 height 11
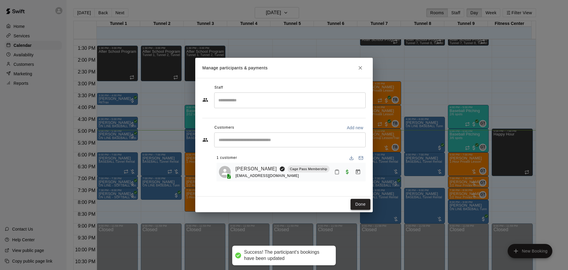
click at [355, 202] on button "Done" at bounding box center [361, 204] width 20 height 11
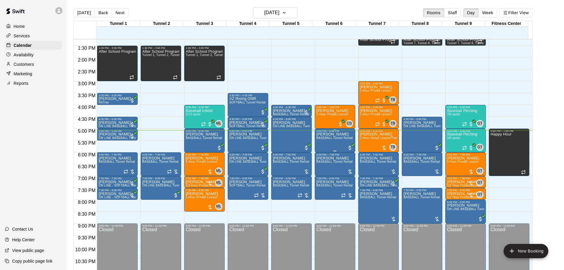
click at [330, 139] on span "BASEBALL Tunnel Rental" at bounding box center [334, 137] width 36 height 3
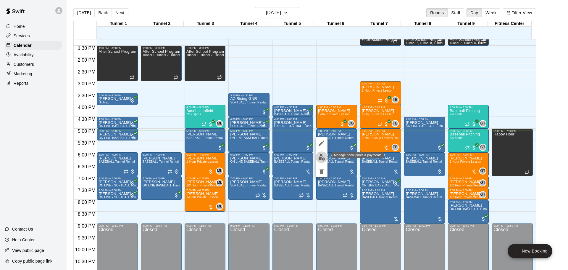
click at [325, 154] on img "edit" at bounding box center [321, 157] width 7 height 7
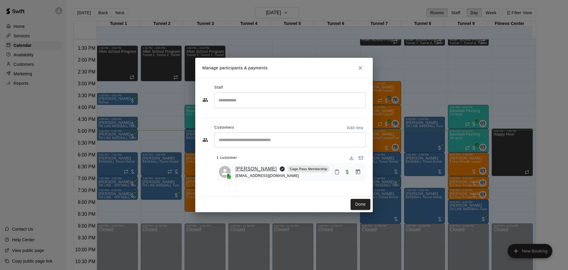
click at [260, 168] on link "[PERSON_NAME]" at bounding box center [255, 169] width 41 height 8
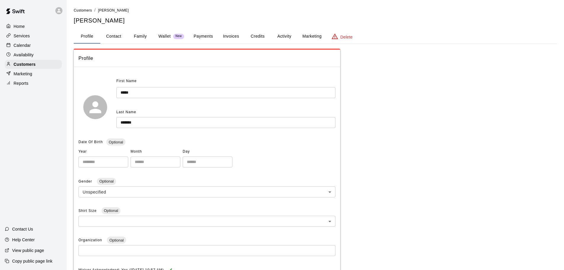
click at [200, 37] on button "Payments" at bounding box center [203, 36] width 29 height 14
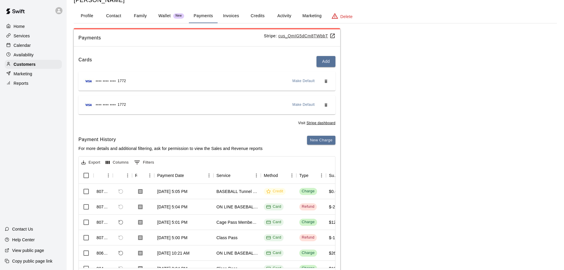
scroll to position [30, 0]
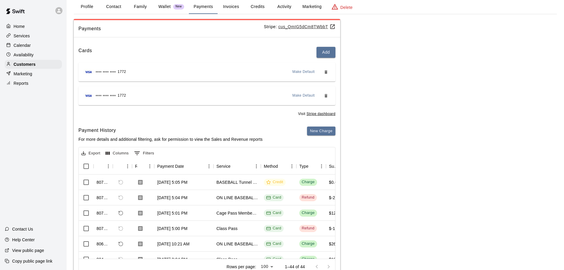
click at [34, 42] on div "Calendar" at bounding box center [33, 45] width 57 height 9
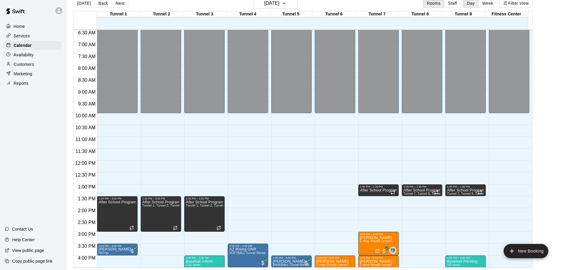
scroll to position [332, 0]
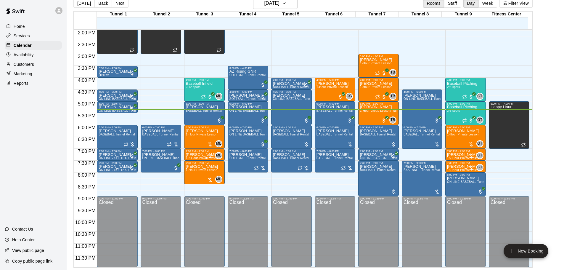
click at [537, 231] on div "[DATE] Back [DATE][DATE] Rooms Staff Day Week Filter View Tunnel 1 09 [GEOGRAPH…" at bounding box center [303, 133] width 468 height 270
click at [343, 137] on div "[PERSON_NAME] BASEBALL Tunnel Rental" at bounding box center [334, 264] width 36 height 270
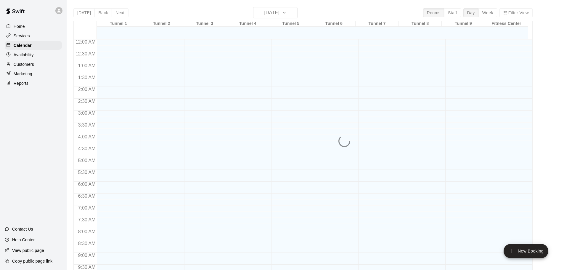
scroll to position [313, 0]
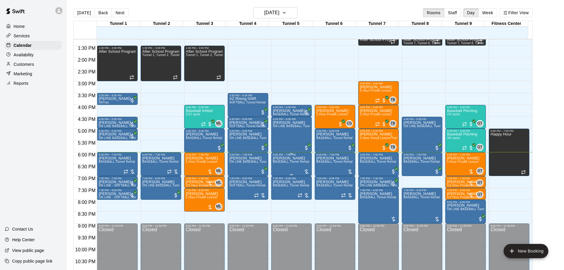
click at [297, 163] on span "BASEBALL Tunnel Rental" at bounding box center [291, 161] width 36 height 3
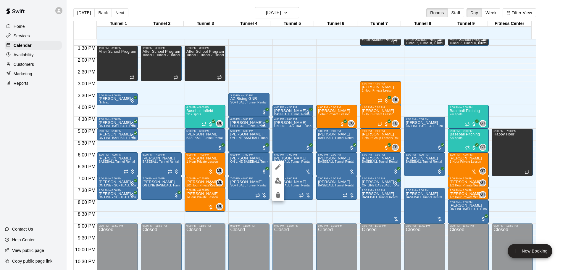
click at [278, 179] on img "edit" at bounding box center [278, 180] width 7 height 7
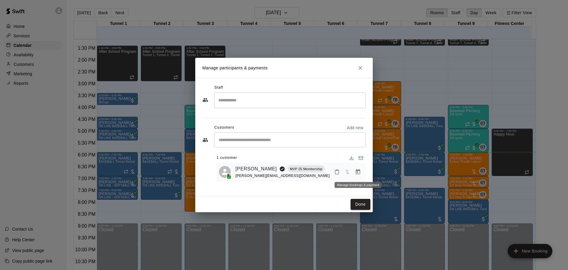
click at [357, 171] on icon "Manage bookings & payment" at bounding box center [358, 172] width 6 height 6
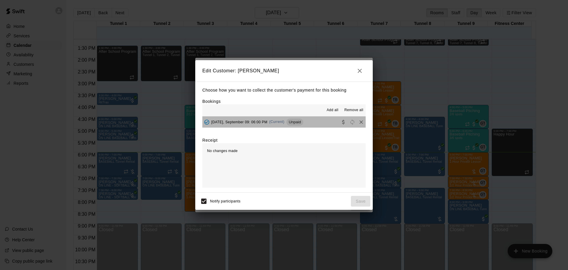
drag, startPoint x: 317, startPoint y: 122, endPoint x: 317, endPoint y: 126, distance: 4.1
click at [317, 123] on button "[DATE], September 09: 06:00 PM (Current) Unpaid" at bounding box center [283, 121] width 163 height 11
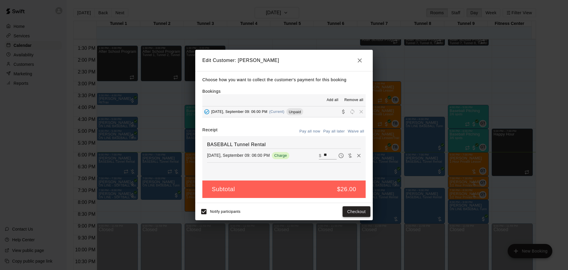
click at [350, 208] on button "Checkout" at bounding box center [357, 211] width 28 height 11
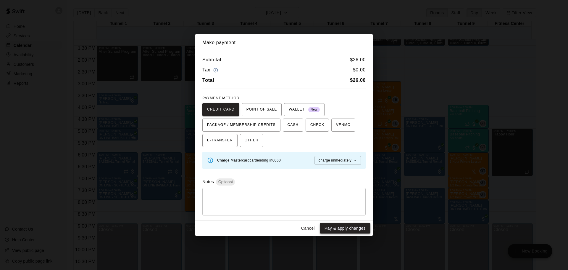
click at [337, 228] on button "Pay & apply changes" at bounding box center [345, 227] width 51 height 11
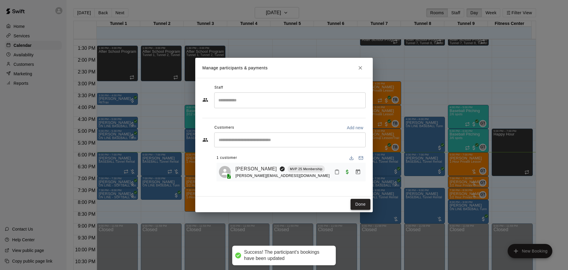
click at [356, 204] on button "Done" at bounding box center [361, 204] width 20 height 11
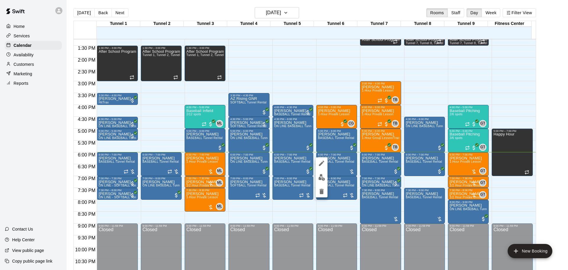
click at [325, 172] on div at bounding box center [322, 177] width 12 height 40
click at [323, 174] on img "edit" at bounding box center [321, 177] width 7 height 7
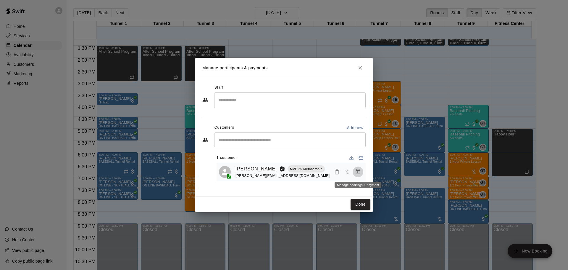
click at [358, 177] on button "Manage bookings & payment" at bounding box center [358, 171] width 11 height 11
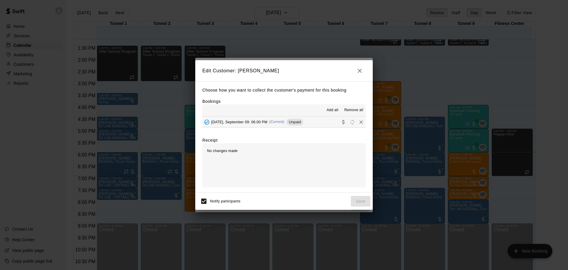
drag, startPoint x: 319, startPoint y: 128, endPoint x: 319, endPoint y: 125, distance: 3.3
click at [319, 128] on div "Choose how you want to collect the customer's payment for this booking Bookings…" at bounding box center [283, 136] width 177 height 111
drag, startPoint x: 312, startPoint y: 122, endPoint x: 314, endPoint y: 128, distance: 6.3
click at [312, 123] on button "[DATE], September 09: 06:00 PM (Current) Unpaid" at bounding box center [283, 121] width 163 height 11
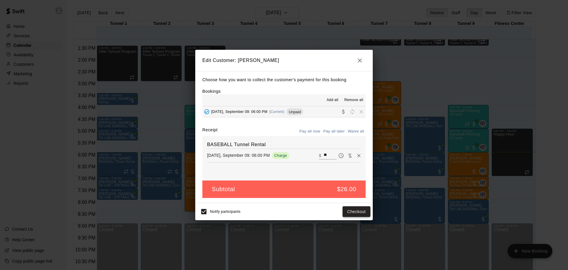
click at [352, 211] on button "Checkout" at bounding box center [357, 211] width 28 height 11
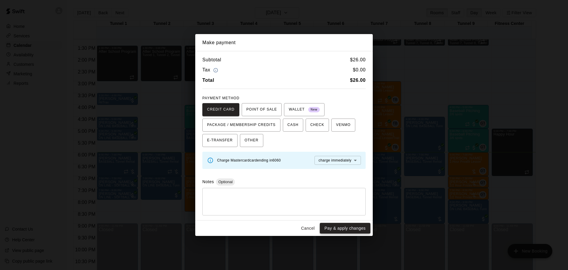
click at [345, 227] on button "Pay & apply changes" at bounding box center [345, 227] width 51 height 11
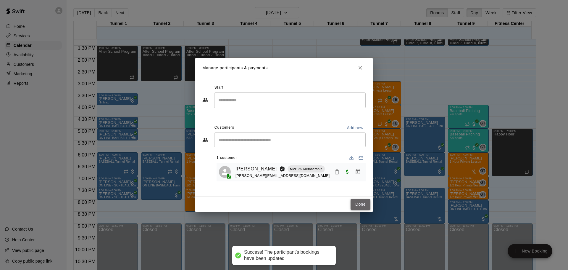
click at [360, 204] on button "Done" at bounding box center [361, 204] width 20 height 11
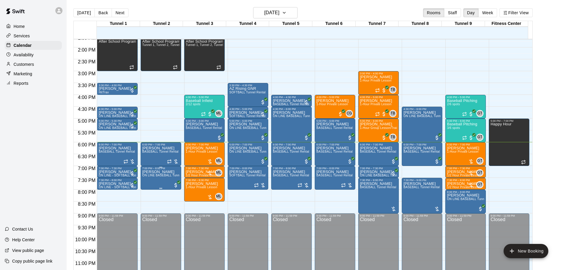
scroll to position [332, 0]
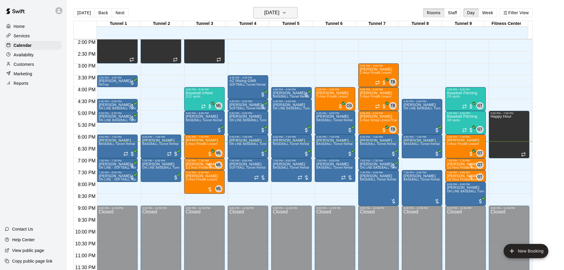
click at [278, 10] on h6 "[DATE]" at bounding box center [271, 13] width 15 height 8
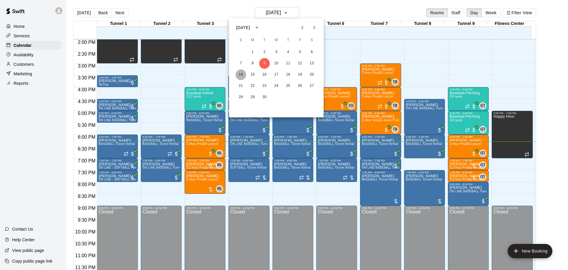
click at [238, 73] on button "14" at bounding box center [240, 74] width 11 height 11
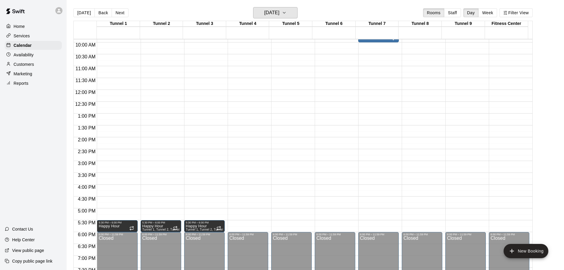
scroll to position [243, 0]
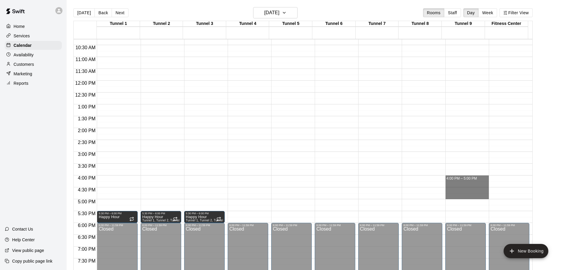
drag, startPoint x: 458, startPoint y: 177, endPoint x: 457, endPoint y: 194, distance: 17.2
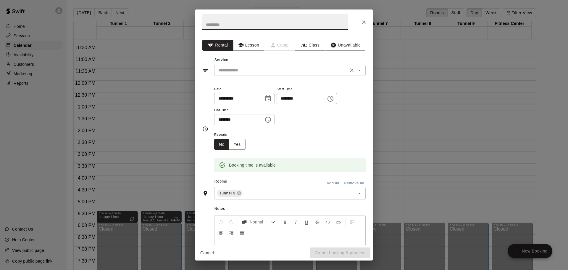
click at [261, 69] on input "text" at bounding box center [281, 70] width 130 height 7
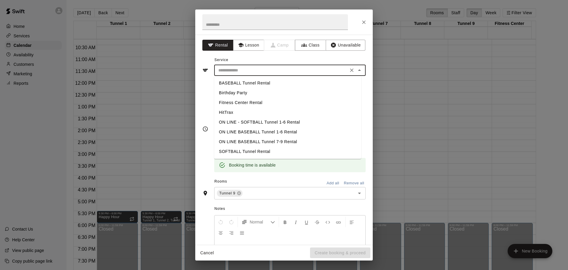
click at [259, 80] on li "BASEBALL Tunnel Rental" at bounding box center [287, 83] width 147 height 10
type input "**********"
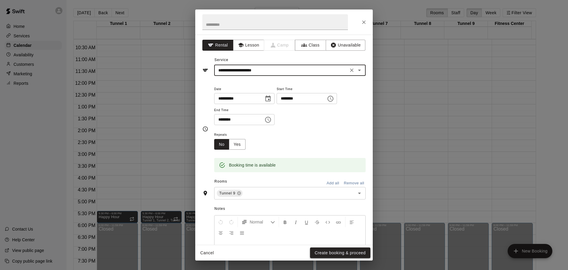
click at [363, 251] on button "Create booking & proceed" at bounding box center [340, 252] width 60 height 11
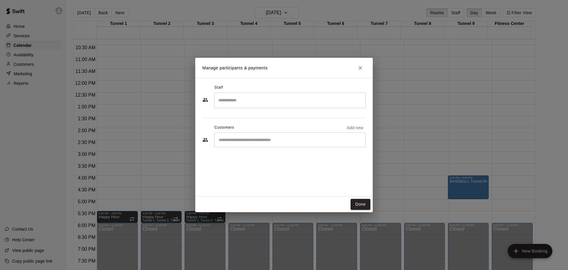
click at [264, 141] on input "Start typing to search customers..." at bounding box center [290, 140] width 146 height 6
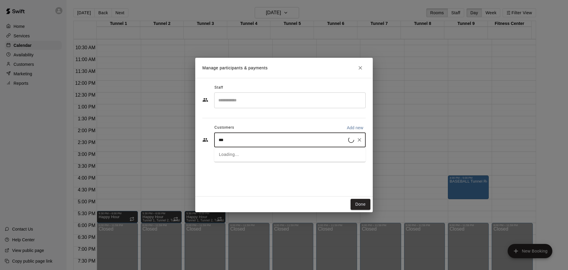
type input "****"
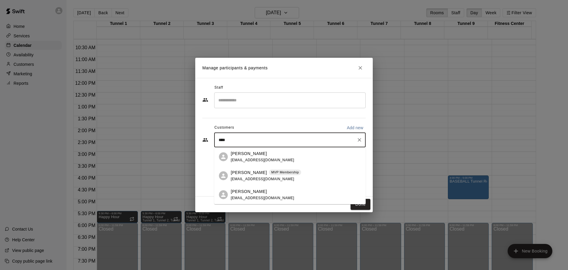
click at [331, 168] on div "[PERSON_NAME] MVP Membership [EMAIL_ADDRESS][DOMAIN_NAME]" at bounding box center [289, 175] width 151 height 19
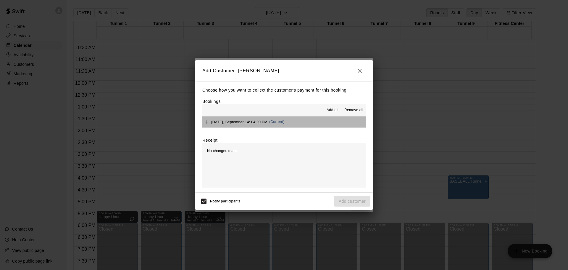
click at [284, 124] on button "[DATE], September 14: 04:00 PM (Current)" at bounding box center [283, 121] width 163 height 11
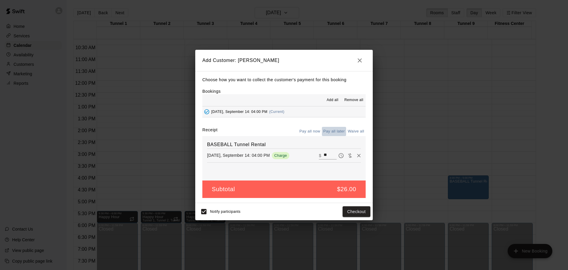
click at [339, 131] on button "Pay all later" at bounding box center [334, 131] width 25 height 9
click at [349, 211] on button "Add customer" at bounding box center [352, 211] width 36 height 11
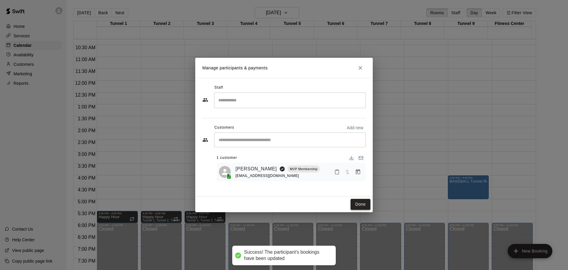
click at [354, 204] on button "Done" at bounding box center [361, 204] width 20 height 11
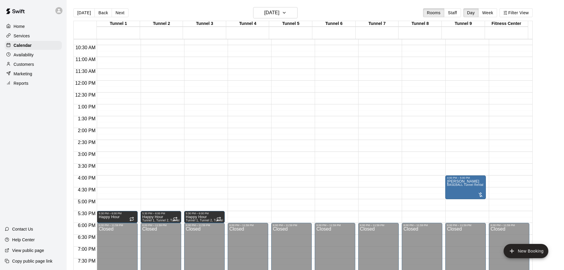
click at [81, 25] on div at bounding box center [85, 30] width 23 height 18
click at [83, 16] on button "[DATE]" at bounding box center [83, 12] width 21 height 9
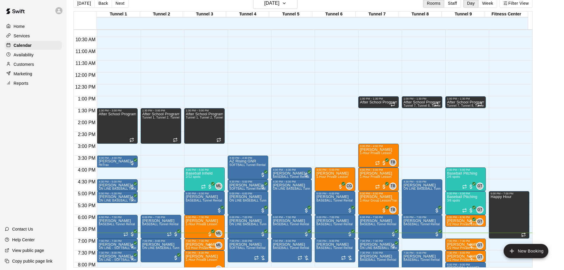
scroll to position [272, 0]
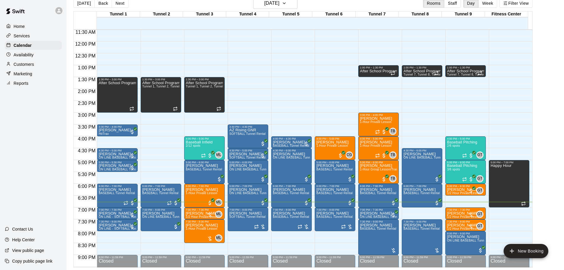
click at [28, 170] on div "Home Services Calendar Availability Customers Marketing Reports Contact Us Help…" at bounding box center [33, 135] width 67 height 270
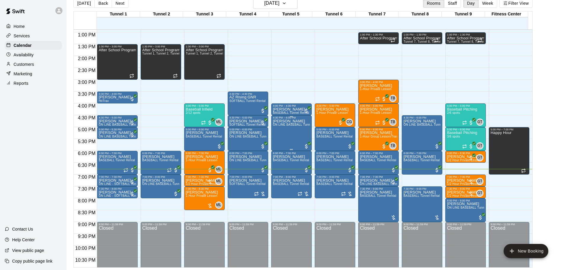
scroll to position [332, 0]
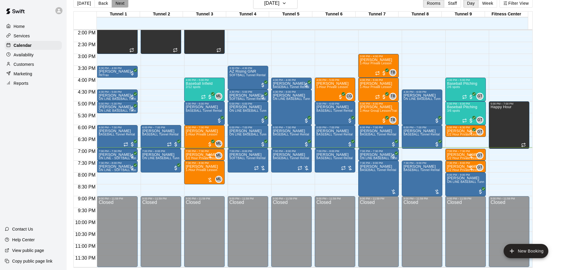
click at [117, 2] on button "Next" at bounding box center [120, 3] width 17 height 9
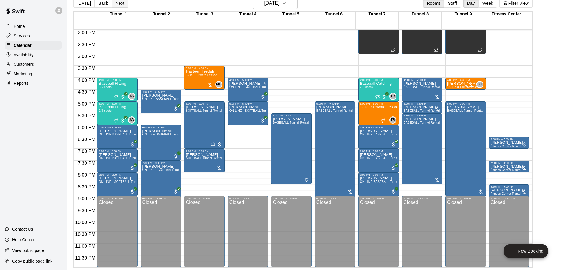
click at [114, 6] on button "Next" at bounding box center [120, 3] width 17 height 9
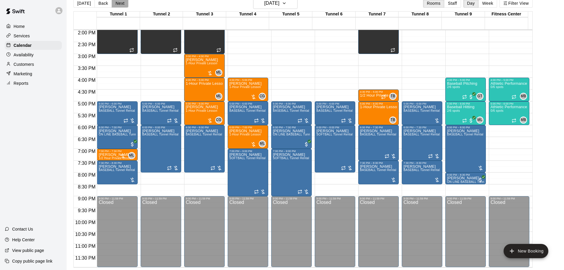
click at [114, 4] on button "Next" at bounding box center [120, 3] width 17 height 9
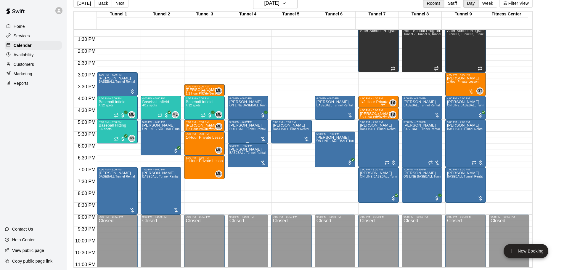
scroll to position [302, 0]
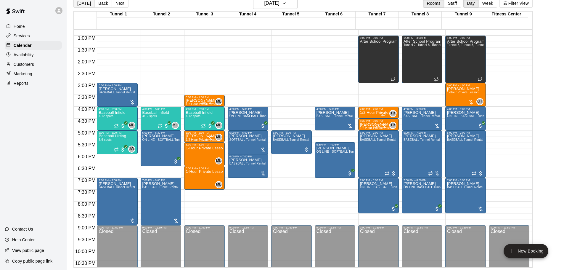
click at [85, 3] on button "[DATE]" at bounding box center [83, 3] width 21 height 9
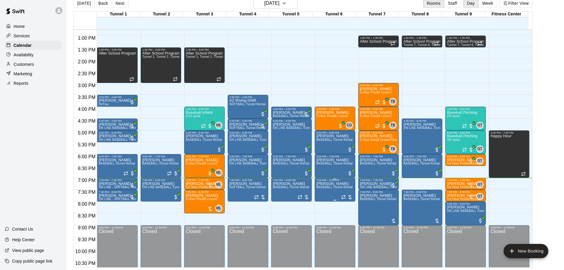
click at [324, 187] on span "BASEBALL Tunnel Rental" at bounding box center [334, 186] width 36 height 3
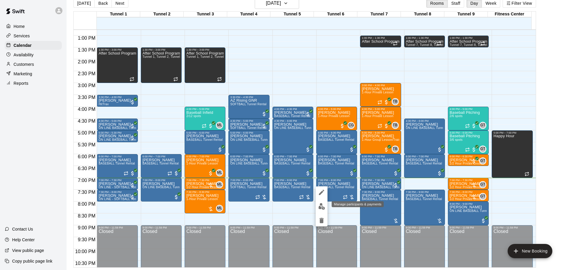
click at [322, 205] on img "edit" at bounding box center [321, 206] width 7 height 7
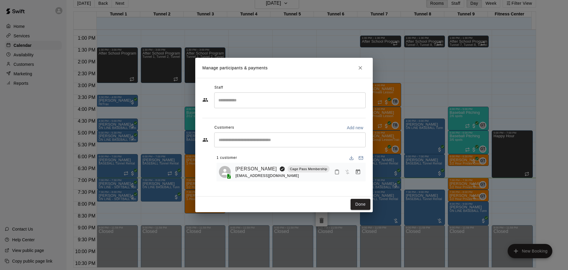
click at [356, 170] on icon "Manage bookings & payment" at bounding box center [358, 171] width 4 height 5
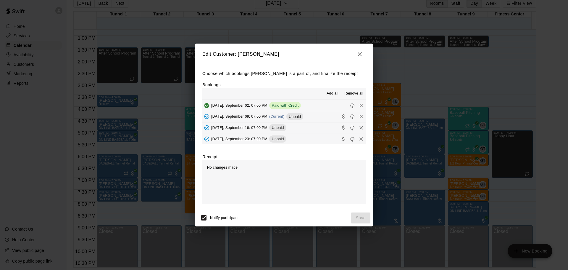
click at [303, 116] on span "Unpaid" at bounding box center [294, 116] width 17 height 4
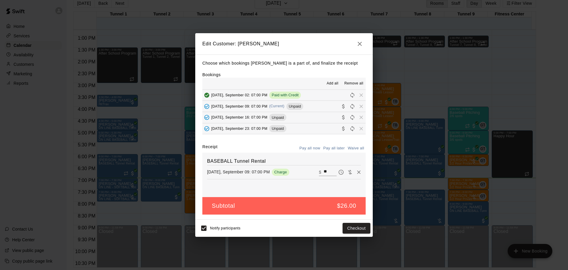
click at [360, 41] on icon "button" at bounding box center [359, 43] width 7 height 7
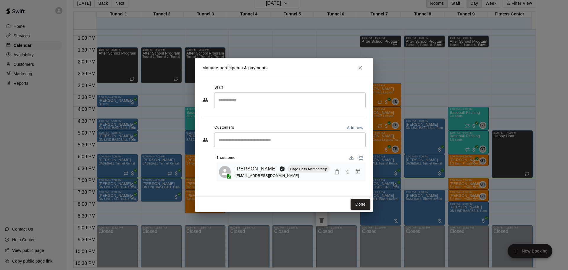
click at [364, 67] on button "Close" at bounding box center [360, 67] width 11 height 11
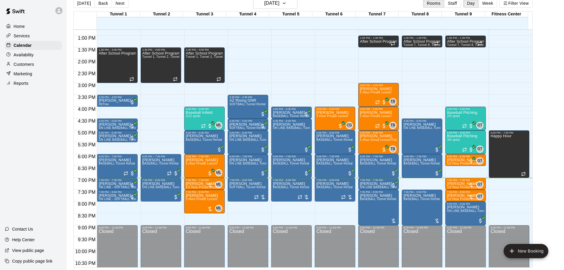
click at [545, 121] on main "[DATE] Back [DATE][DATE] Rooms Staff Day Week Filter View Tunnel 1 09 [GEOGRAPH…" at bounding box center [315, 133] width 492 height 270
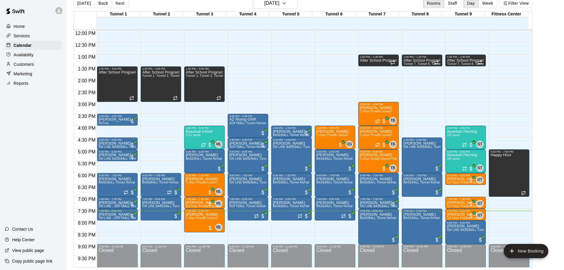
scroll to position [272, 0]
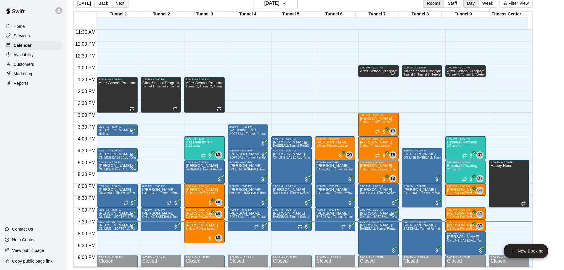
click at [121, 7] on button "Next" at bounding box center [120, 3] width 17 height 9
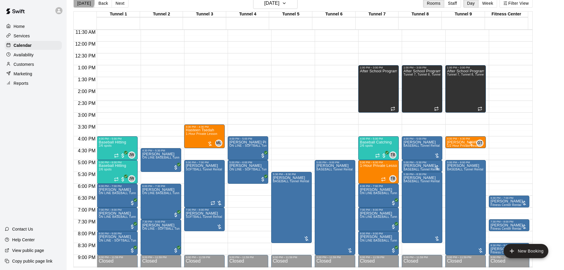
click at [82, 1] on button "[DATE]" at bounding box center [83, 3] width 21 height 9
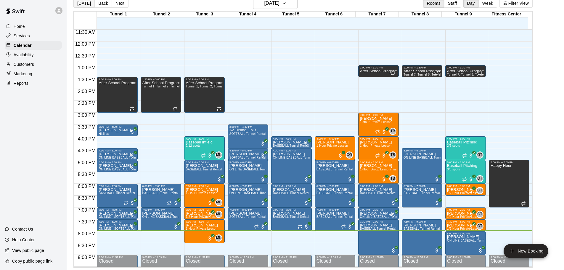
click at [86, 4] on button "[DATE]" at bounding box center [83, 3] width 21 height 9
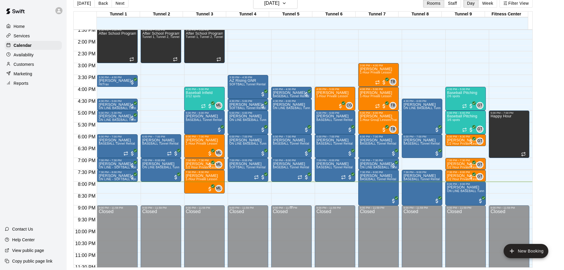
scroll to position [332, 0]
